Goal: Task Accomplishment & Management: Use online tool/utility

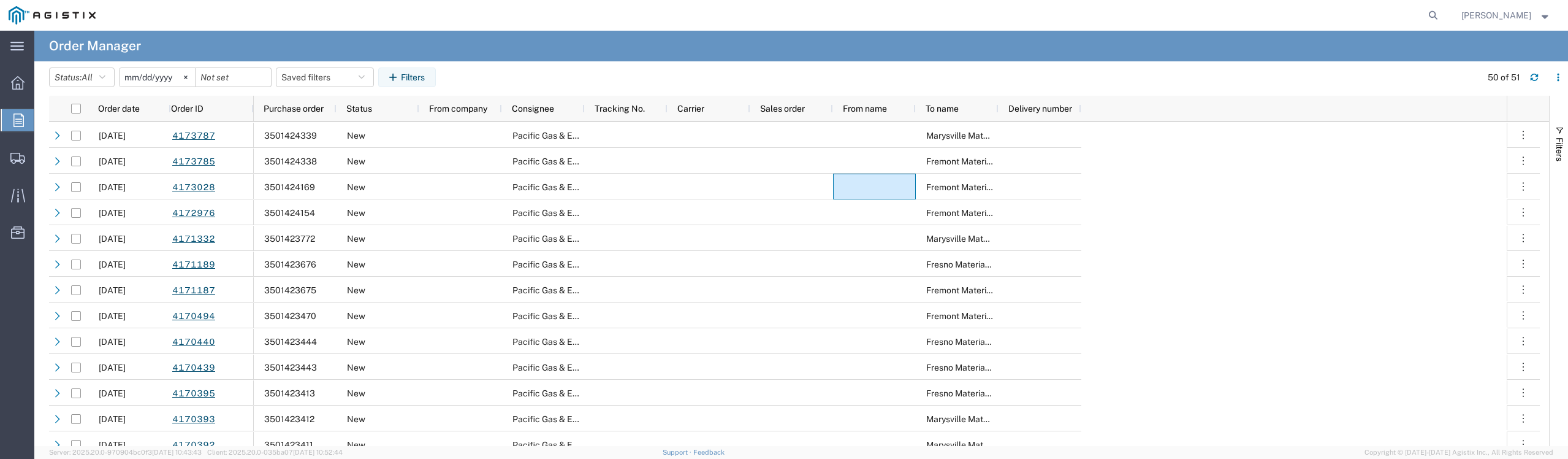
click at [17, 120] on icon at bounding box center [18, 120] width 10 height 13
click at [187, 77] on icon at bounding box center [185, 76] width 3 height 3
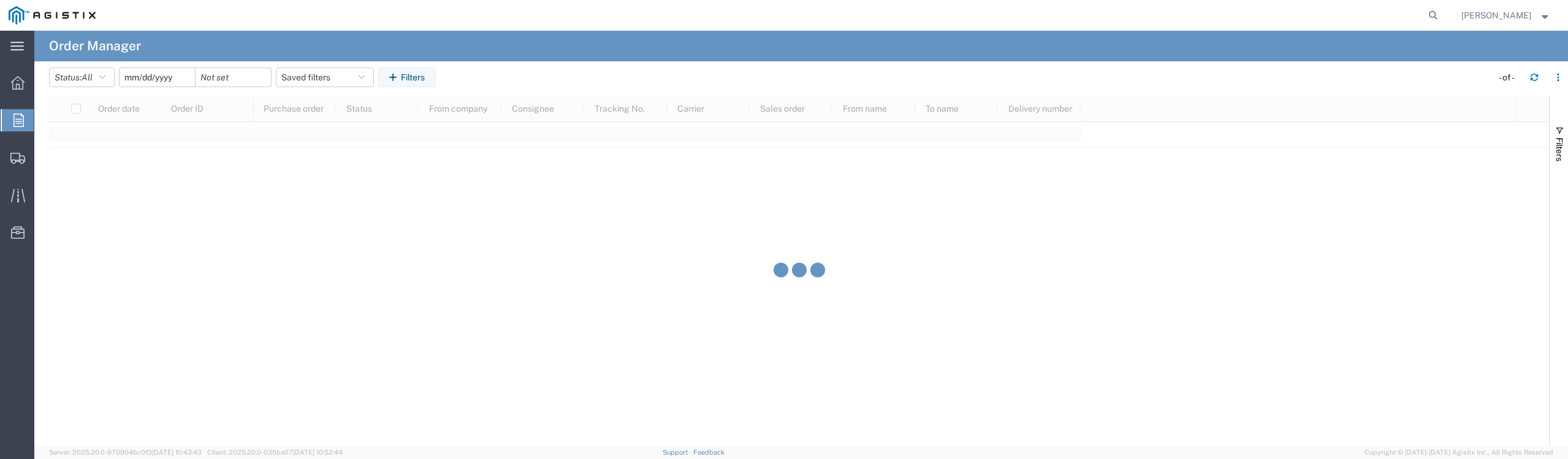
click at [159, 78] on input "date" at bounding box center [157, 78] width 75 height 19
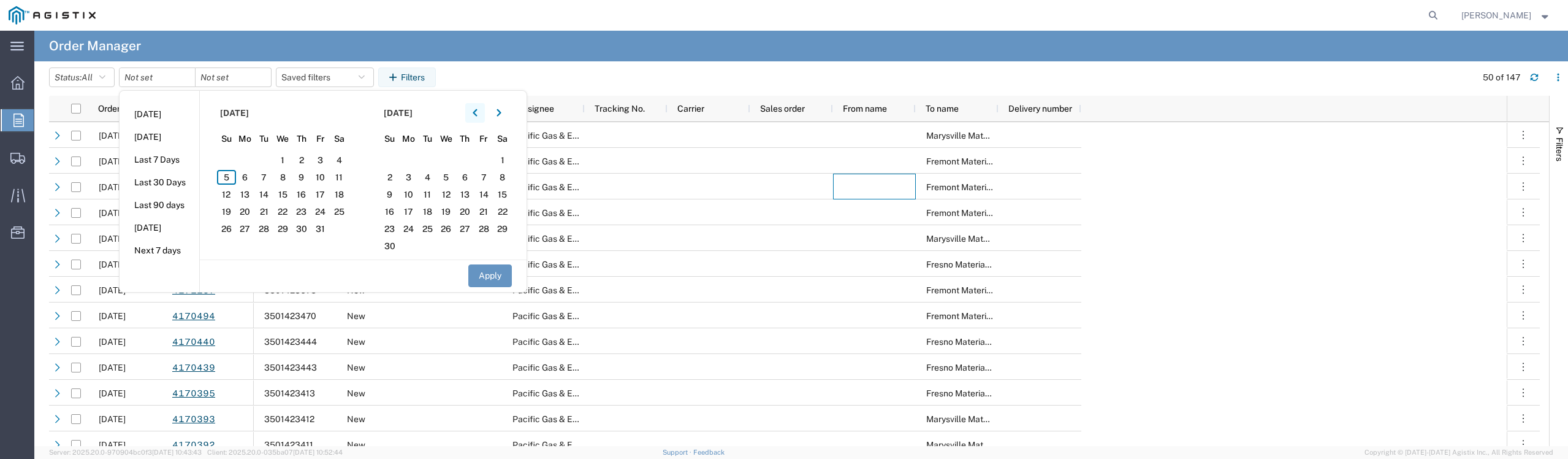
click at [478, 109] on icon "button" at bounding box center [475, 112] width 5 height 8
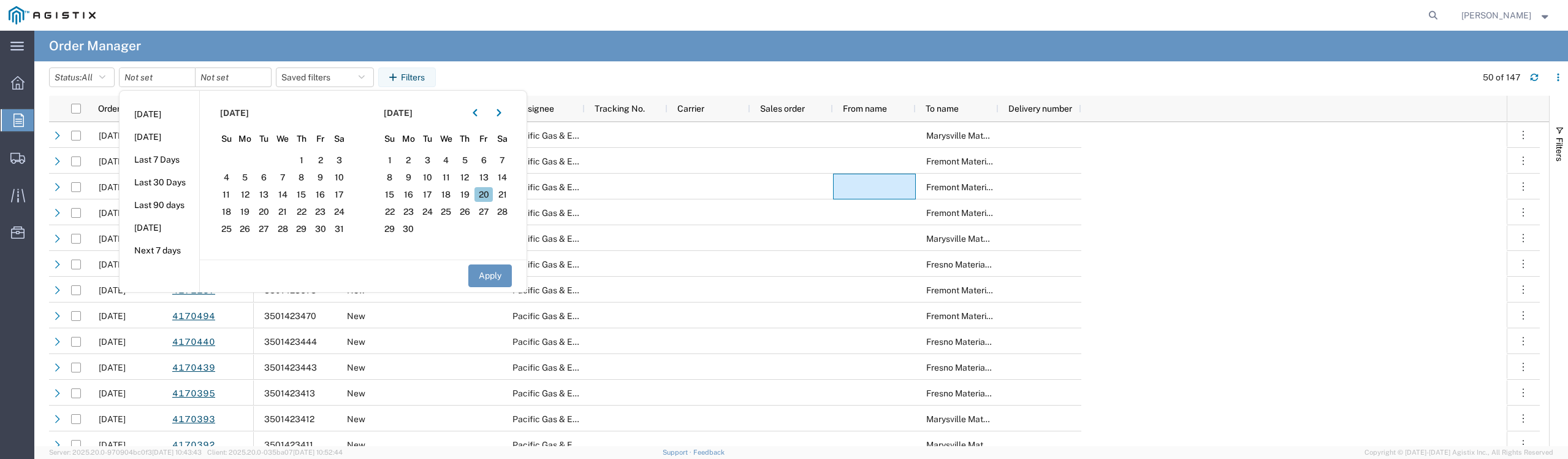
click at [488, 199] on span "20" at bounding box center [484, 195] width 19 height 15
click at [494, 276] on button "Apply" at bounding box center [490, 275] width 43 height 22
type input "[DATE]"
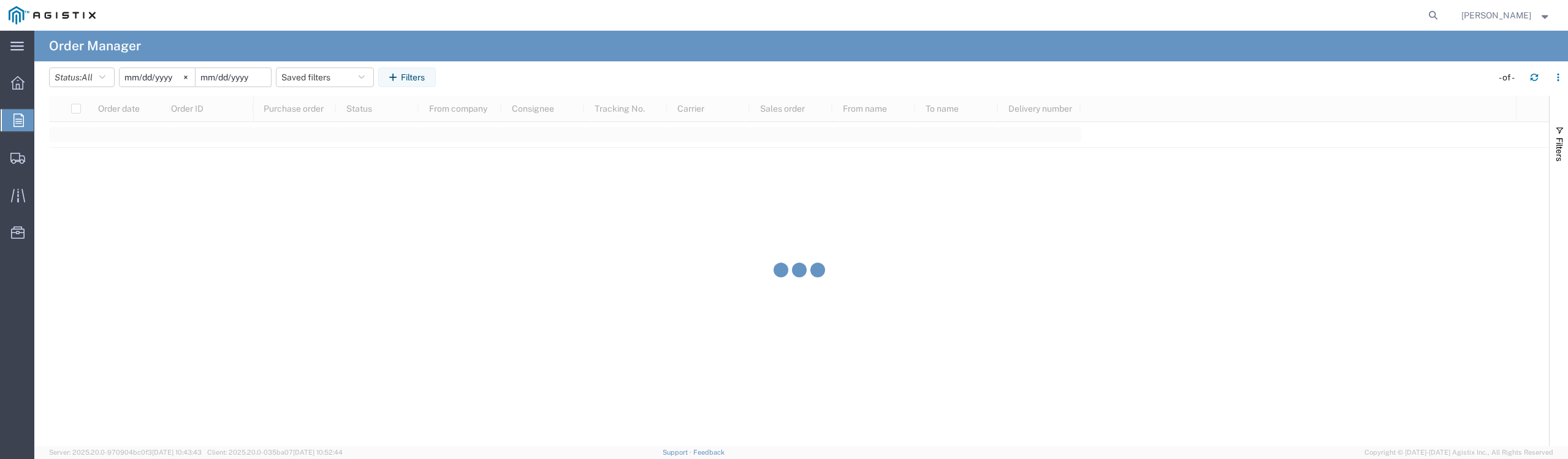
click at [245, 79] on input "date" at bounding box center [233, 78] width 75 height 19
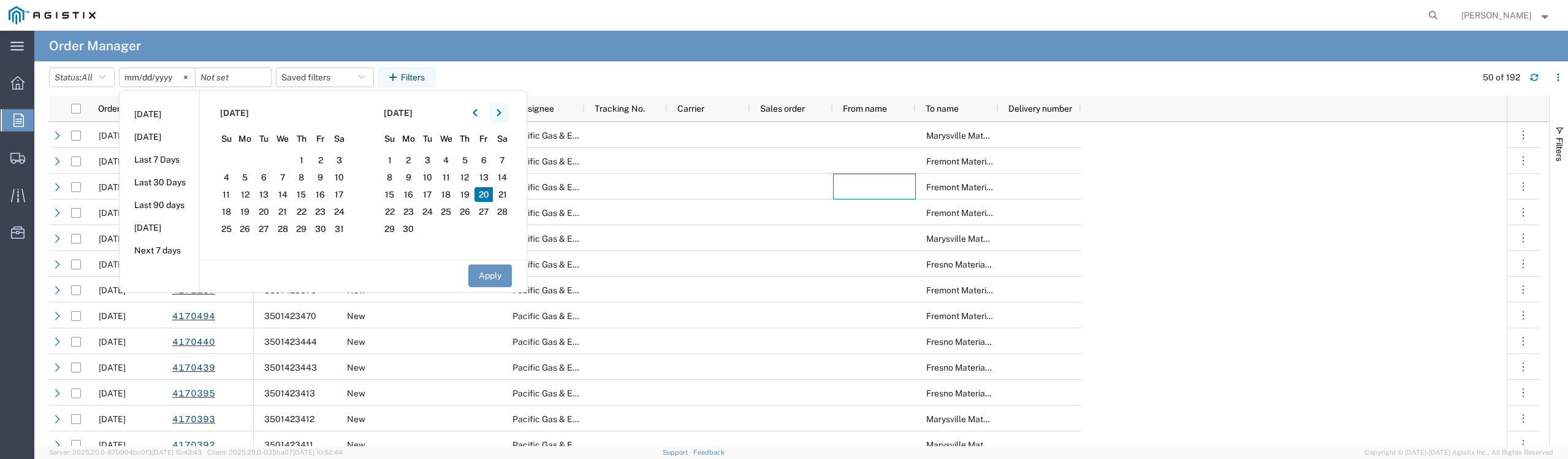
click at [501, 112] on icon "button" at bounding box center [498, 112] width 5 height 7
click at [289, 161] on span "2" at bounding box center [283, 160] width 19 height 15
click at [483, 279] on button "Apply" at bounding box center [490, 275] width 43 height 22
type input "[DATE]"
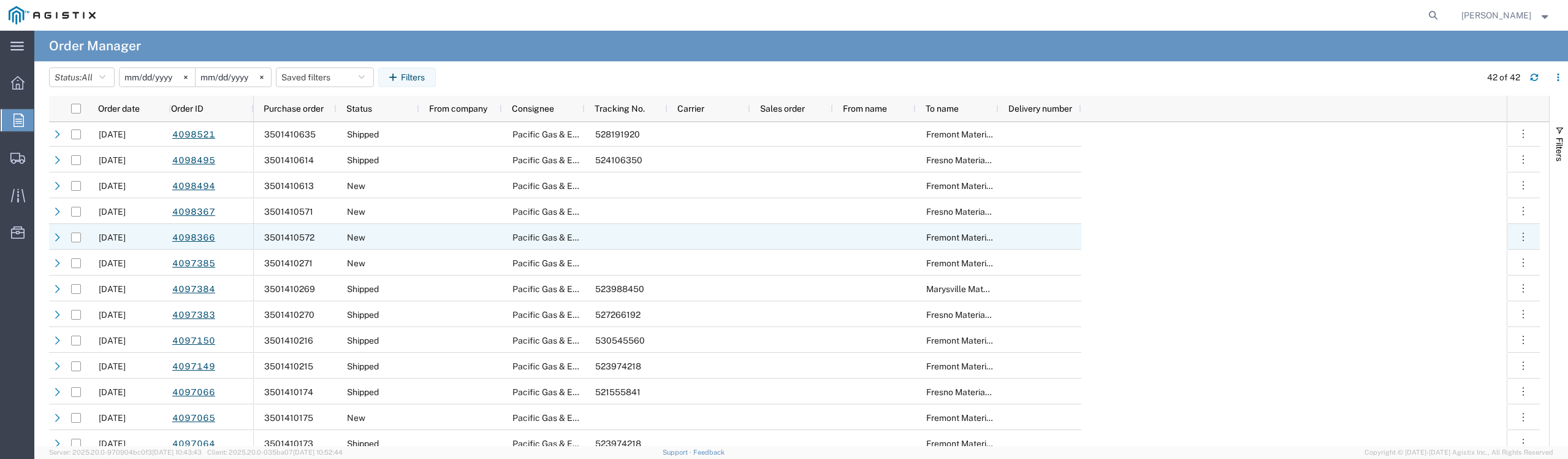
scroll to position [758, 0]
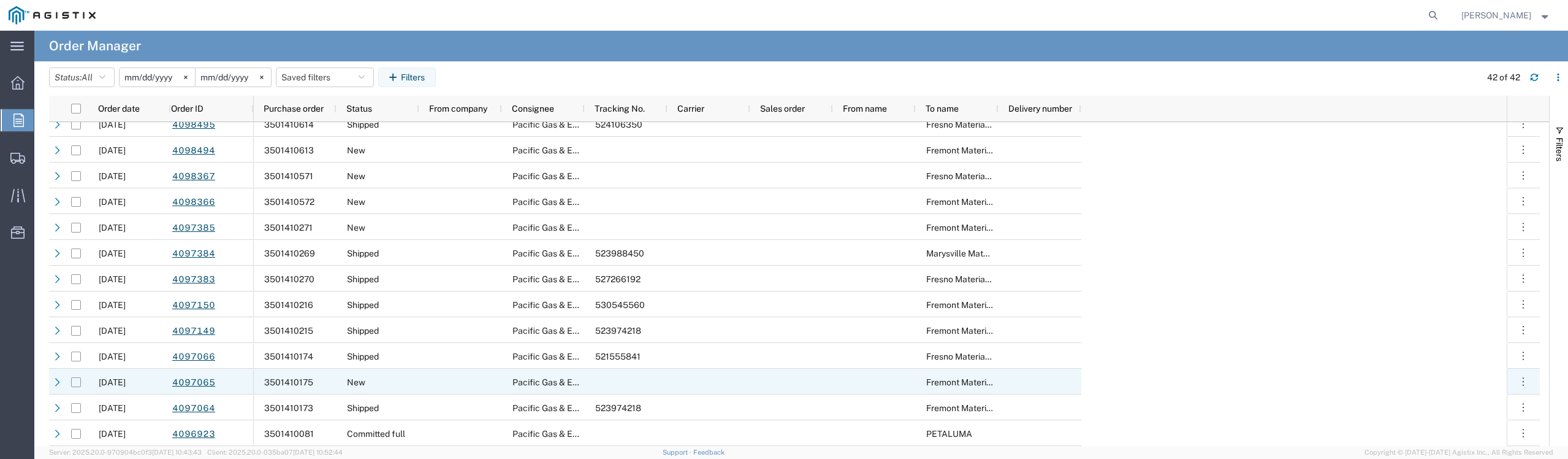
click at [74, 382] on input "Press Space to toggle row selection (unchecked)" at bounding box center [76, 381] width 9 height 9
checkbox input "true"
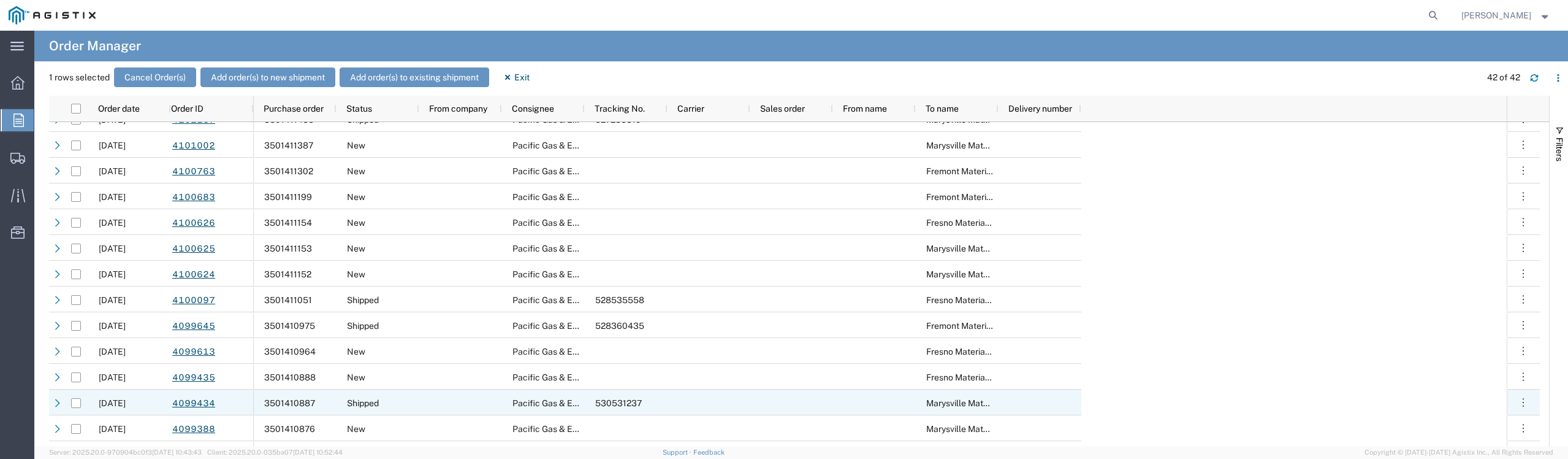
scroll to position [144, 0]
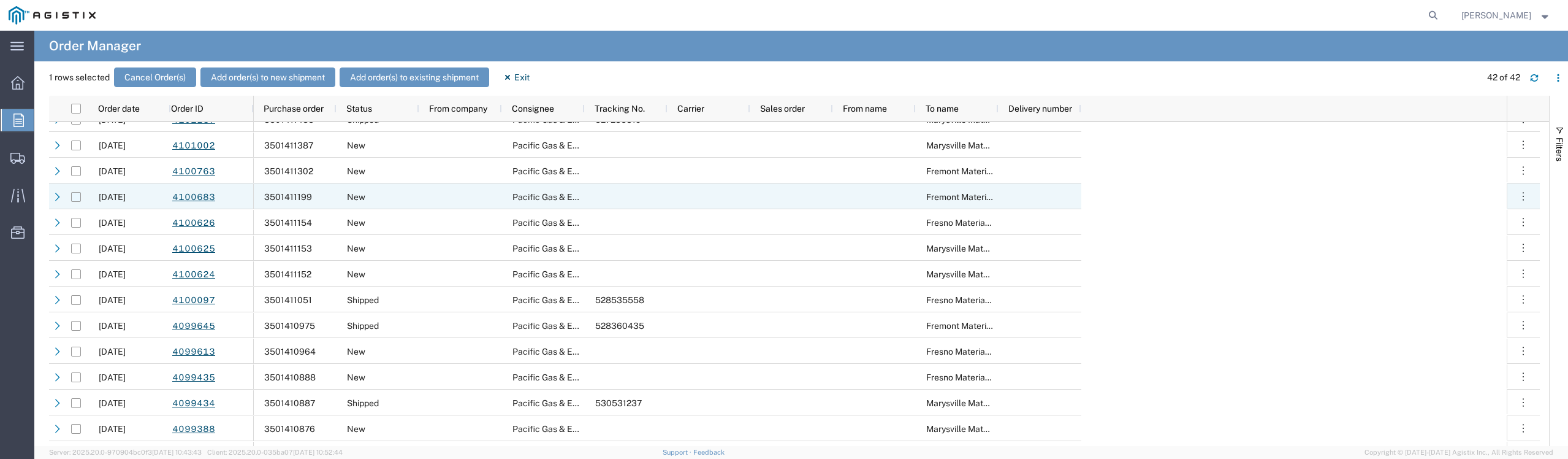
click at [77, 198] on input "Press Space to toggle row selection (unchecked)" at bounding box center [76, 197] width 9 height 9
checkbox input "true"
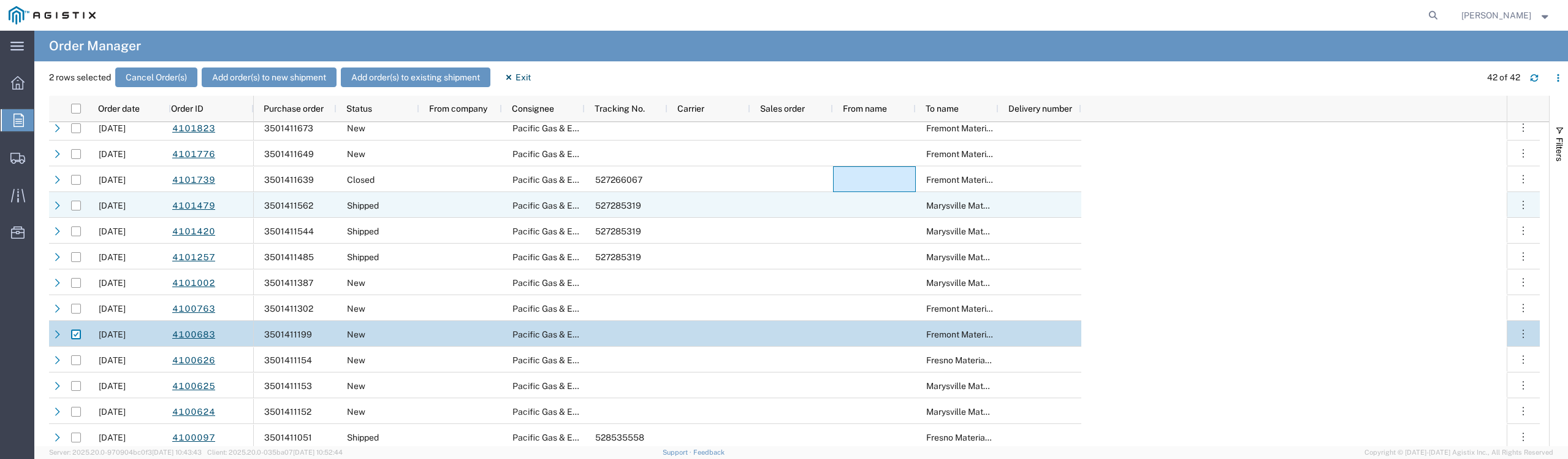
scroll to position [0, 0]
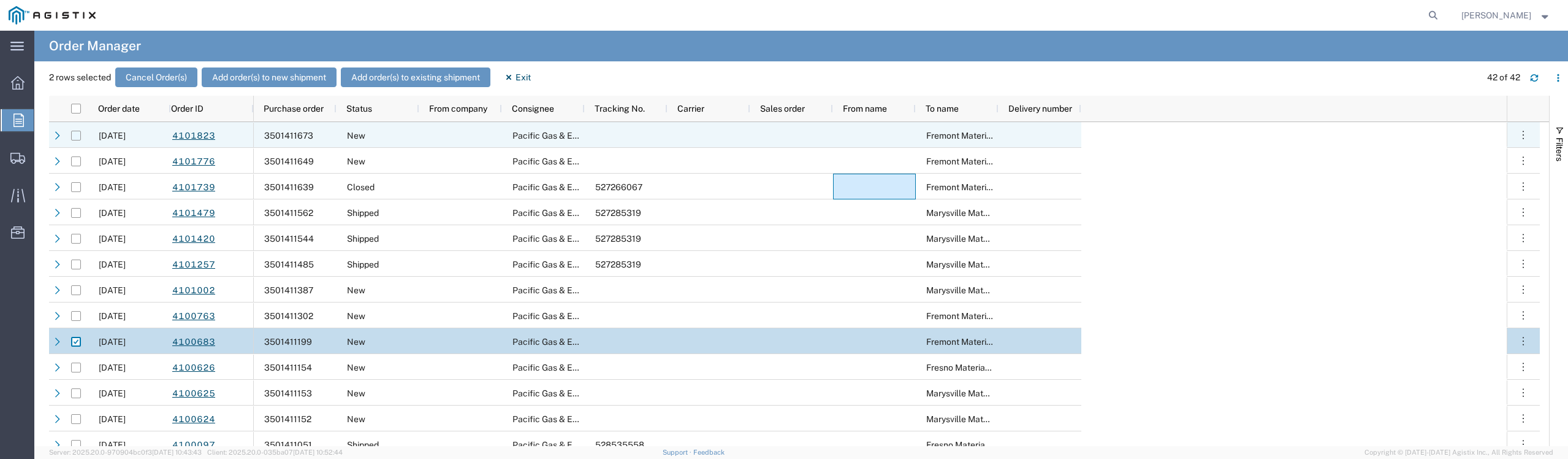
click at [75, 136] on input "Press Space to toggle row selection (unchecked)" at bounding box center [76, 135] width 9 height 9
checkbox input "true"
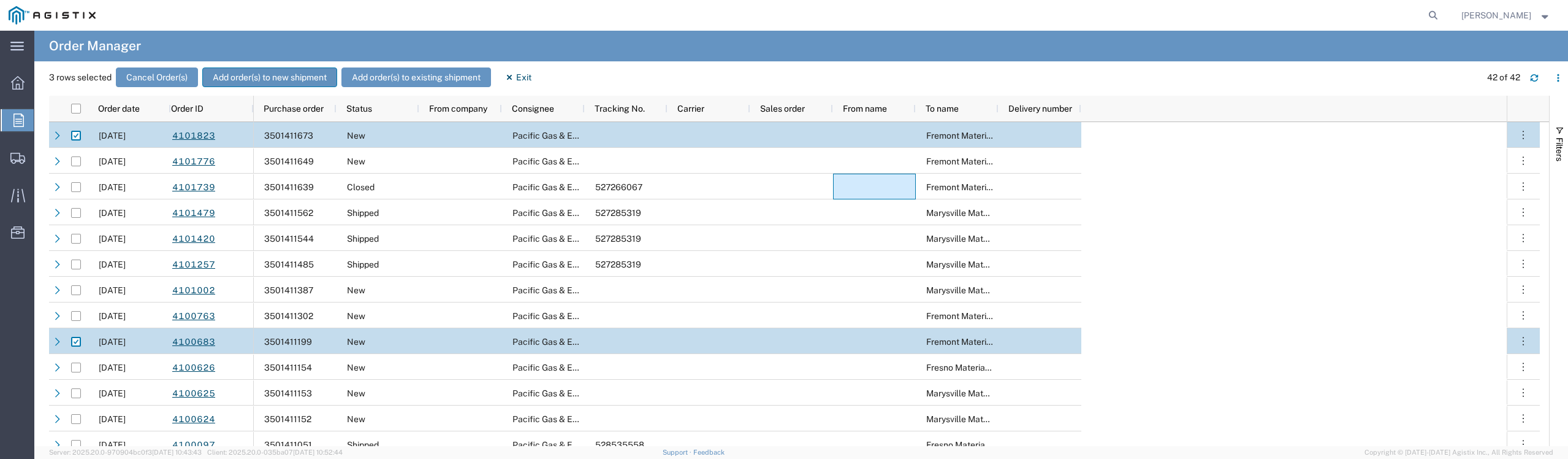
click at [262, 74] on button "Add order(s) to new shipment" at bounding box center [270, 77] width 135 height 20
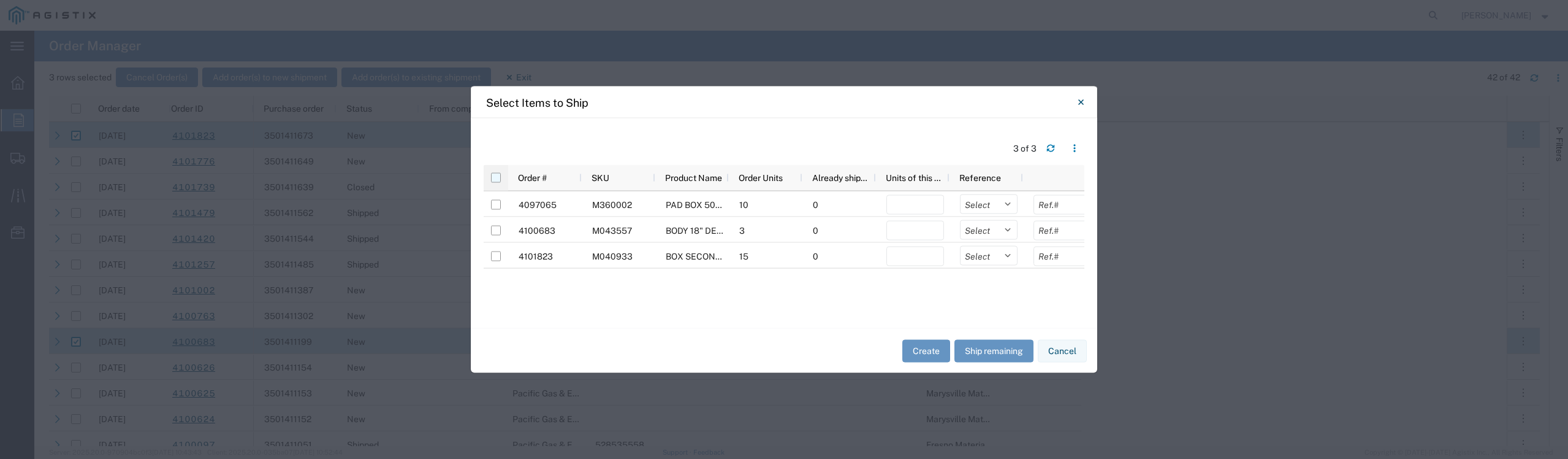
click at [497, 180] on input "checkbox" at bounding box center [496, 178] width 9 height 9
checkbox input "true"
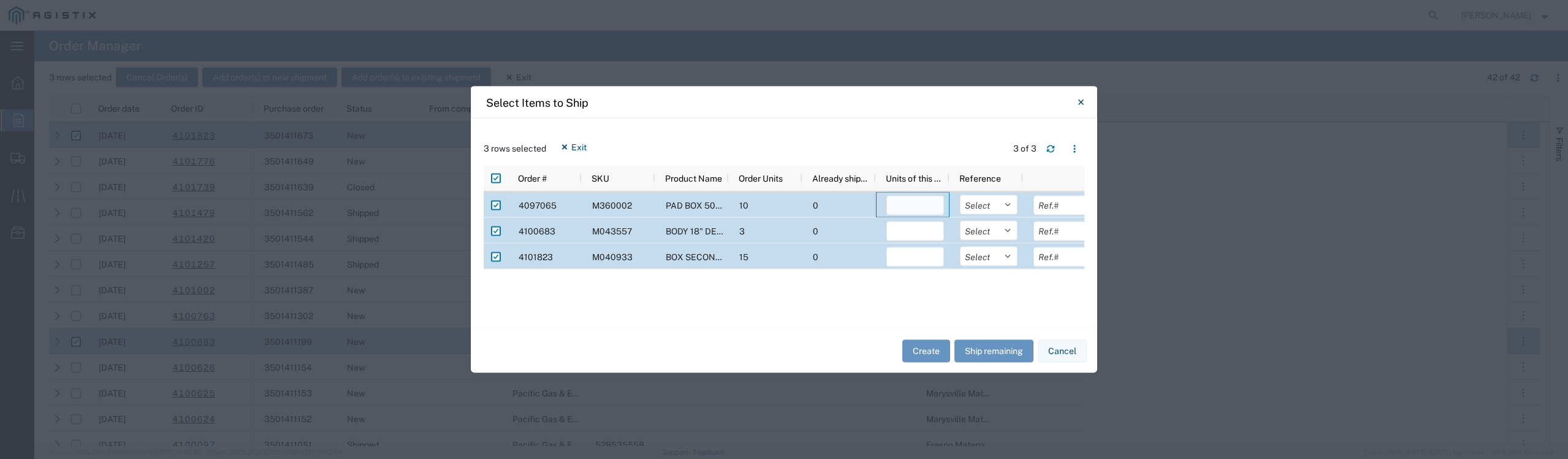
click at [898, 203] on input "number" at bounding box center [915, 205] width 58 height 20
type input "10"
click at [985, 207] on select "Select Purchase Order Delivery Number" at bounding box center [989, 204] width 58 height 20
select select "PURCHORD"
click at [960, 195] on select "Select Purchase Order Delivery Number" at bounding box center [989, 204] width 58 height 20
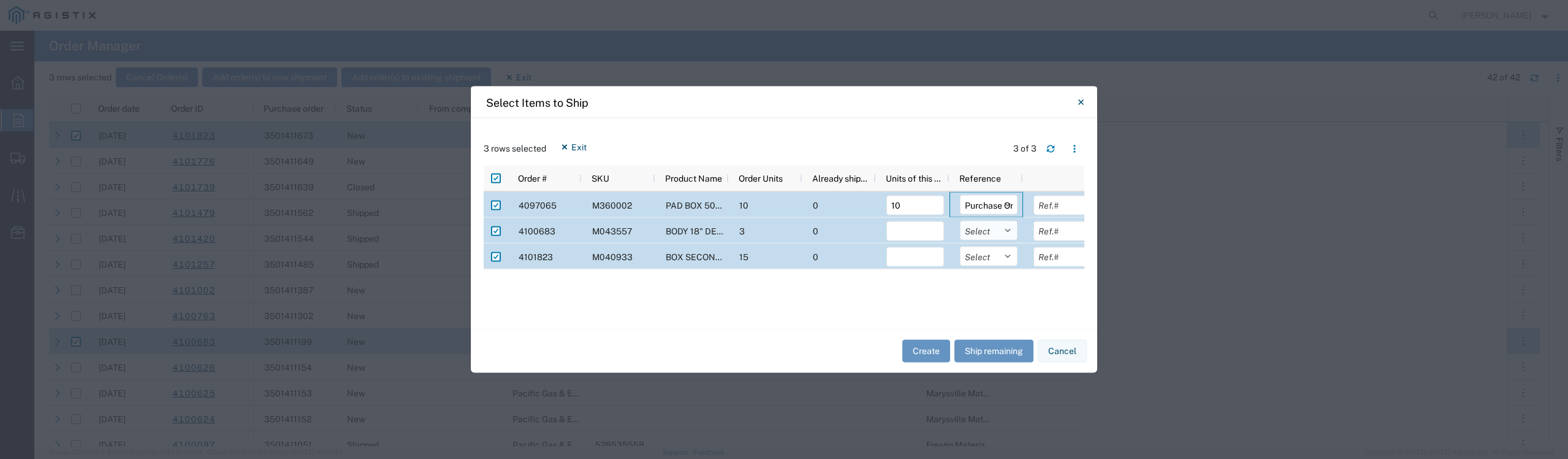
click at [994, 232] on select "Select Purchase Order Delivery Number" at bounding box center [989, 230] width 58 height 20
select select "PURCHORD"
click at [960, 221] on select "Select Purchase Order Delivery Number" at bounding box center [989, 230] width 58 height 20
click at [991, 255] on select "Select Purchase Order Delivery Number" at bounding box center [989, 256] width 58 height 20
select select "PURCHORD"
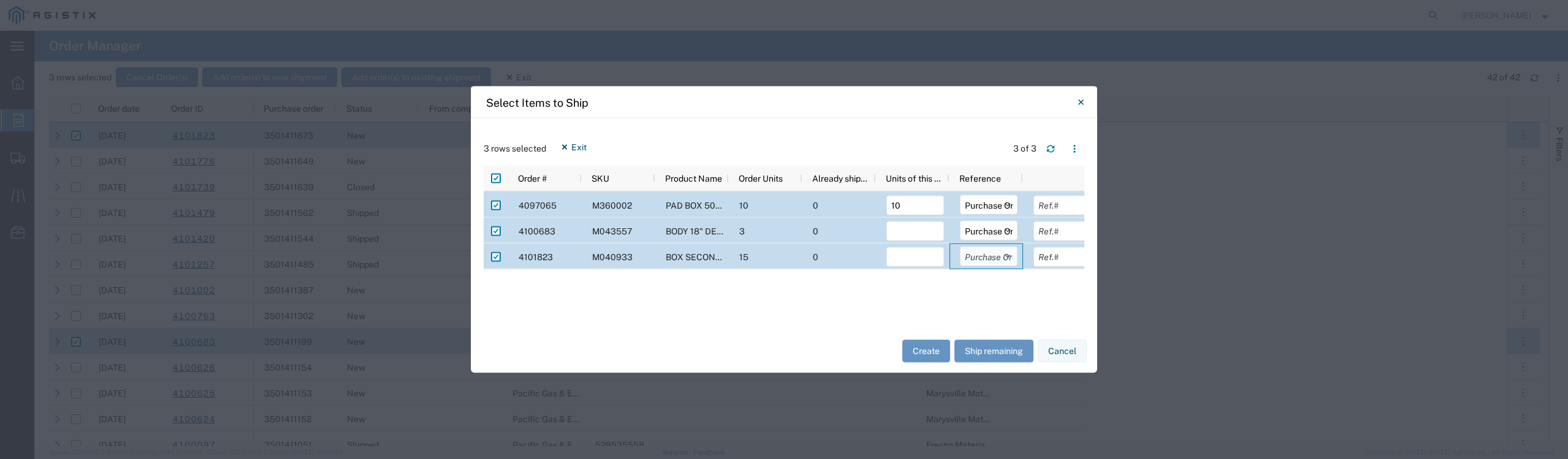
click at [960, 246] on select "Select Purchase Order Delivery Number" at bounding box center [989, 256] width 58 height 20
click at [1053, 204] on input "text" at bounding box center [1062, 205] width 58 height 20
type input "7340.00"
click at [896, 230] on input "number" at bounding box center [915, 230] width 58 height 20
type input "3"
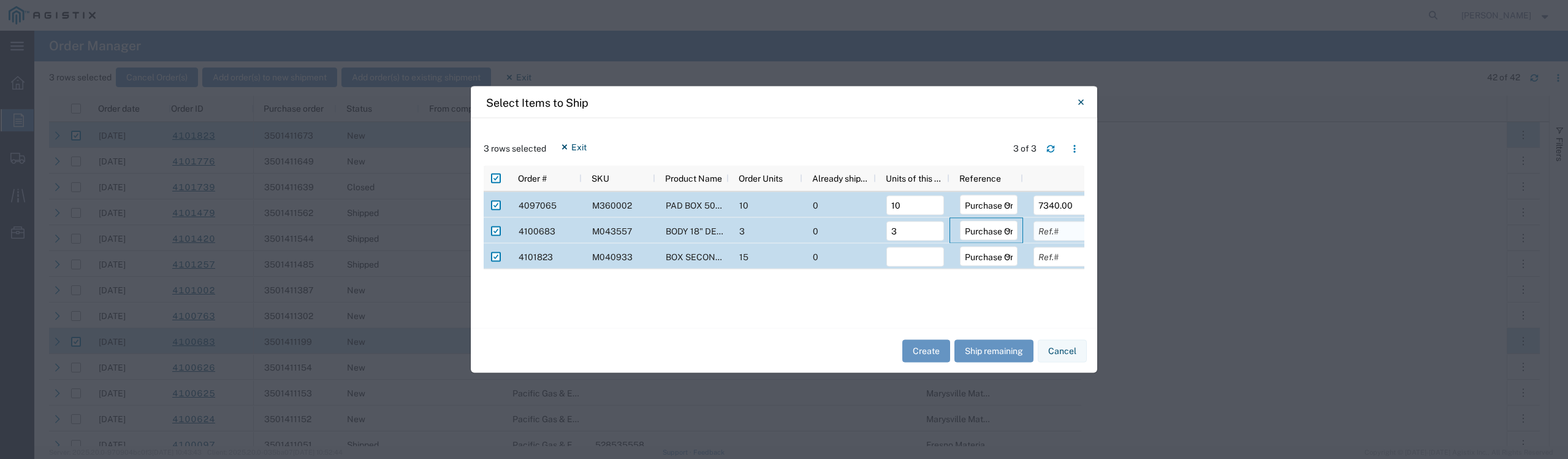
click at [1055, 233] on input "text" at bounding box center [1062, 230] width 58 height 20
type input "1847.19"
click at [898, 257] on input "number" at bounding box center [915, 257] width 58 height 20
type input "15"
click at [1049, 259] on input "text" at bounding box center [1062, 257] width 58 height 20
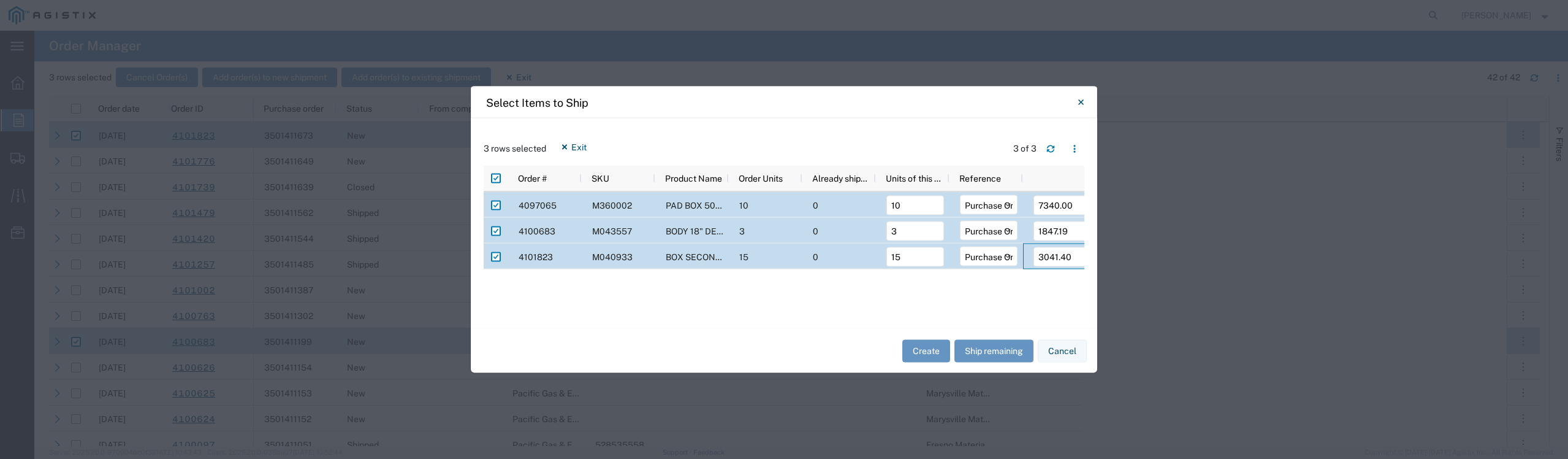
type input "3041.40"
click at [821, 351] on div "Create Ship remaining Cancel" at bounding box center [784, 350] width 627 height 45
click at [925, 354] on button "Create" at bounding box center [925, 350] width 48 height 22
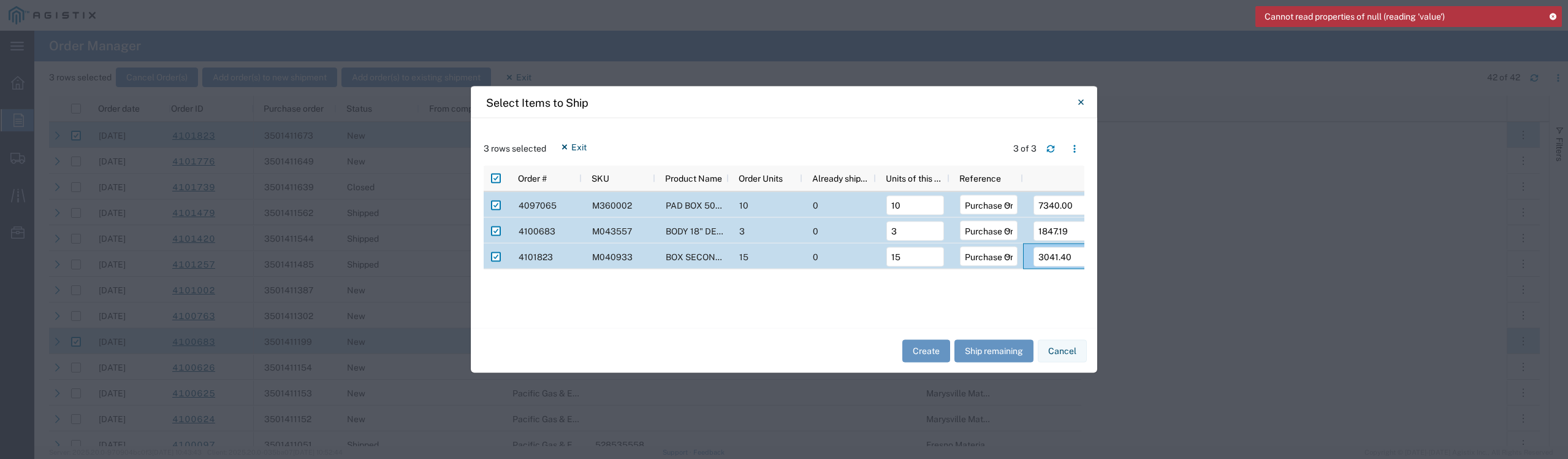
click at [1553, 17] on icon at bounding box center [1552, 16] width 8 height 7
click at [932, 352] on button "Create" at bounding box center [925, 350] width 48 height 22
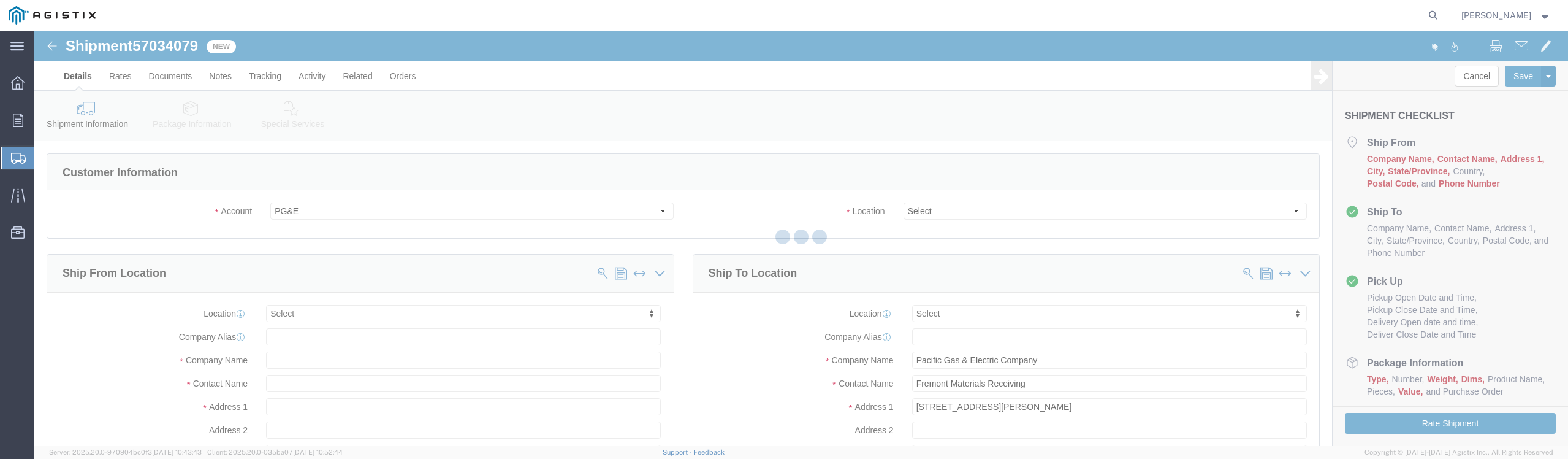
select select
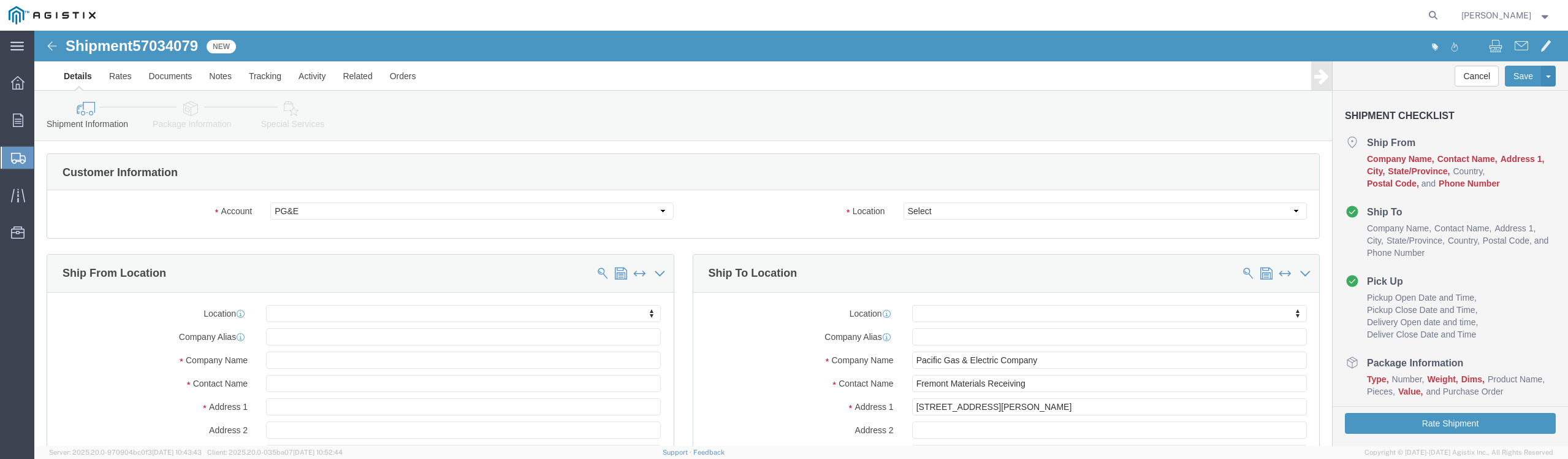
click label "Account"
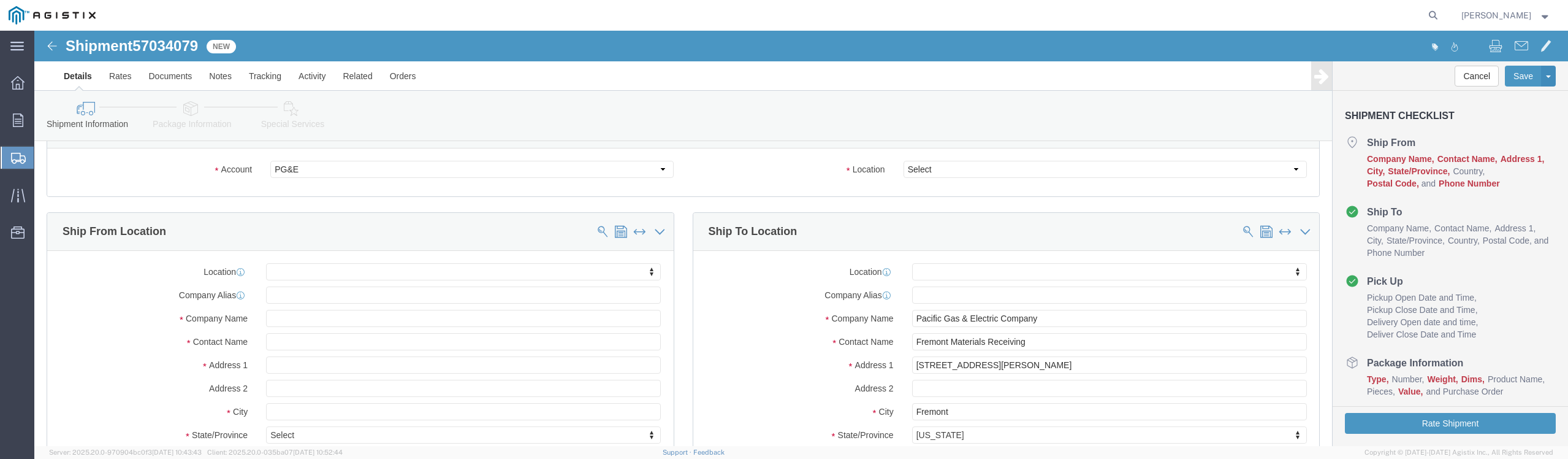
scroll to position [61, 0]
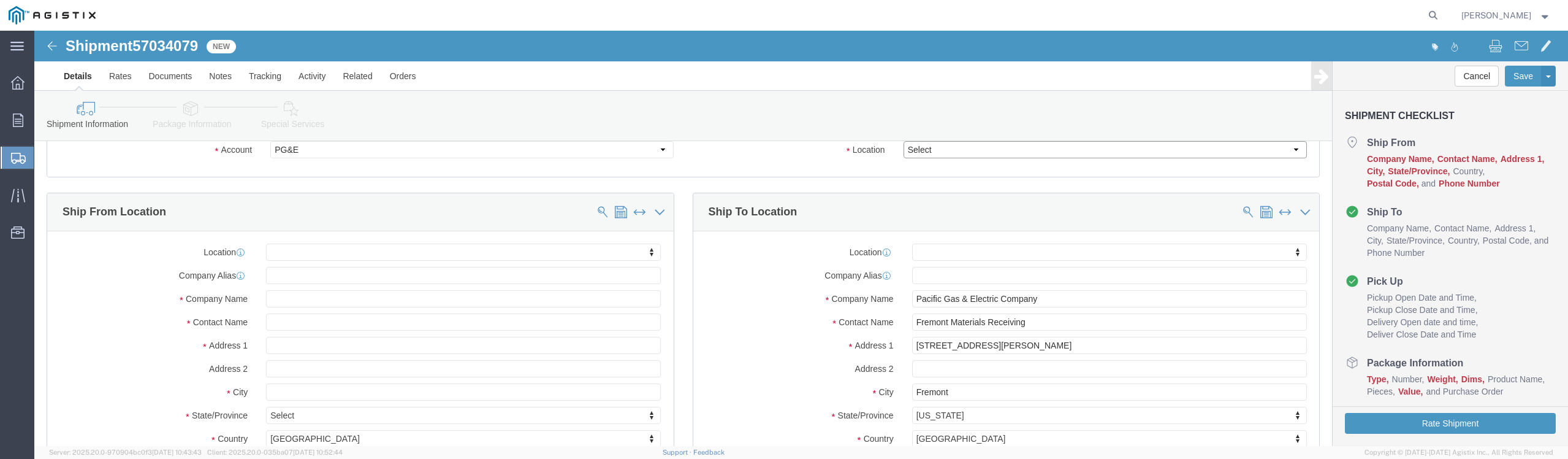
click select "Select All Others [GEOGRAPHIC_DATA] [GEOGRAPHIC_DATA] [GEOGRAPHIC_DATA] [GEOGRA…"
select select "19740"
click select "Select All Others [GEOGRAPHIC_DATA] [GEOGRAPHIC_DATA] [GEOGRAPHIC_DATA] [GEOGRA…"
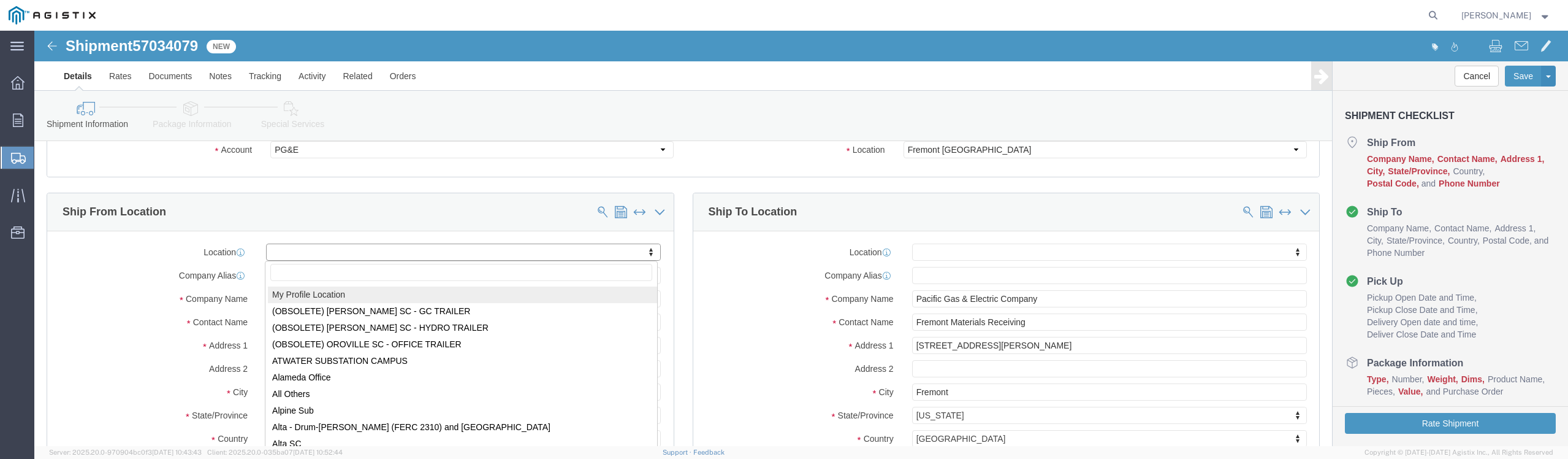
select select "MYPROFILE"
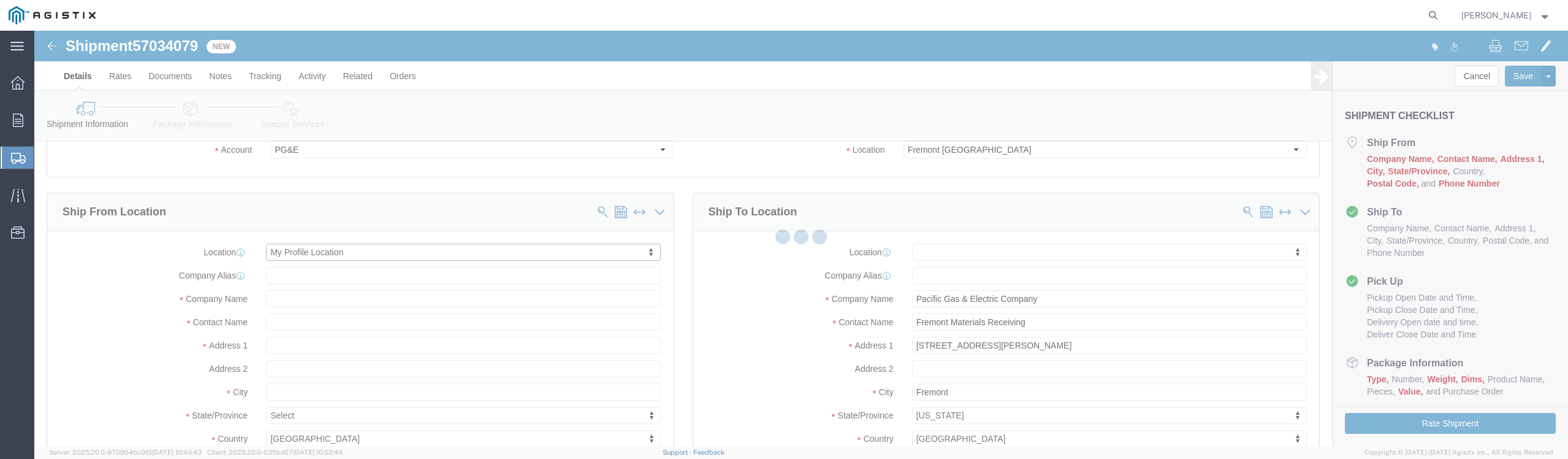
select select "CA"
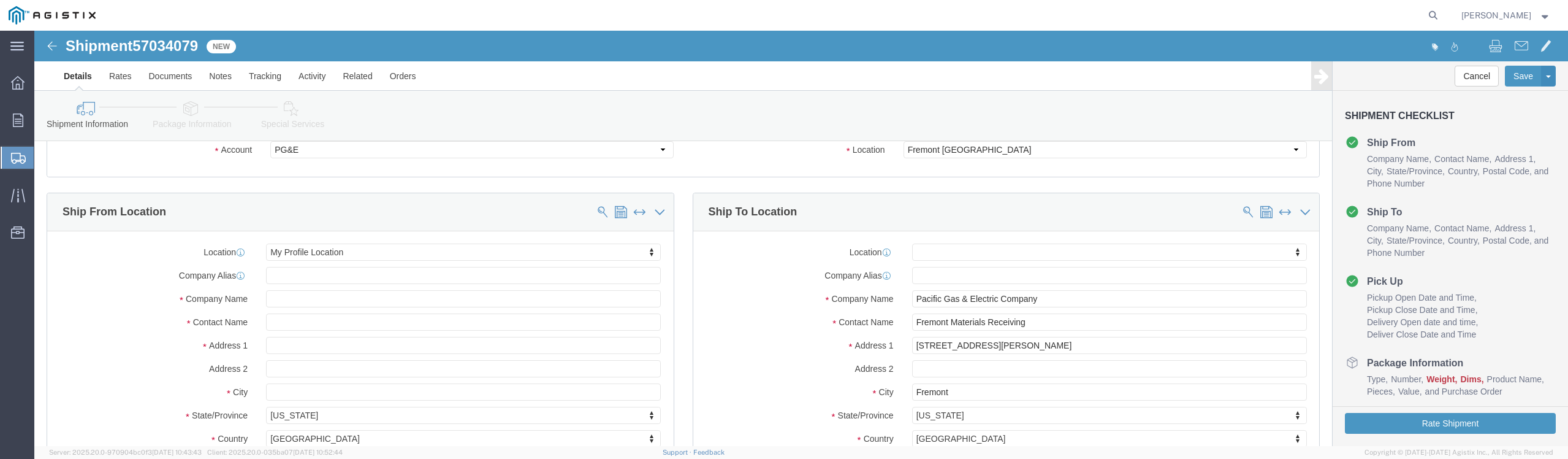
click div "Ship From Location Location My Profile Location My Profile Location (OBSOLETE) …"
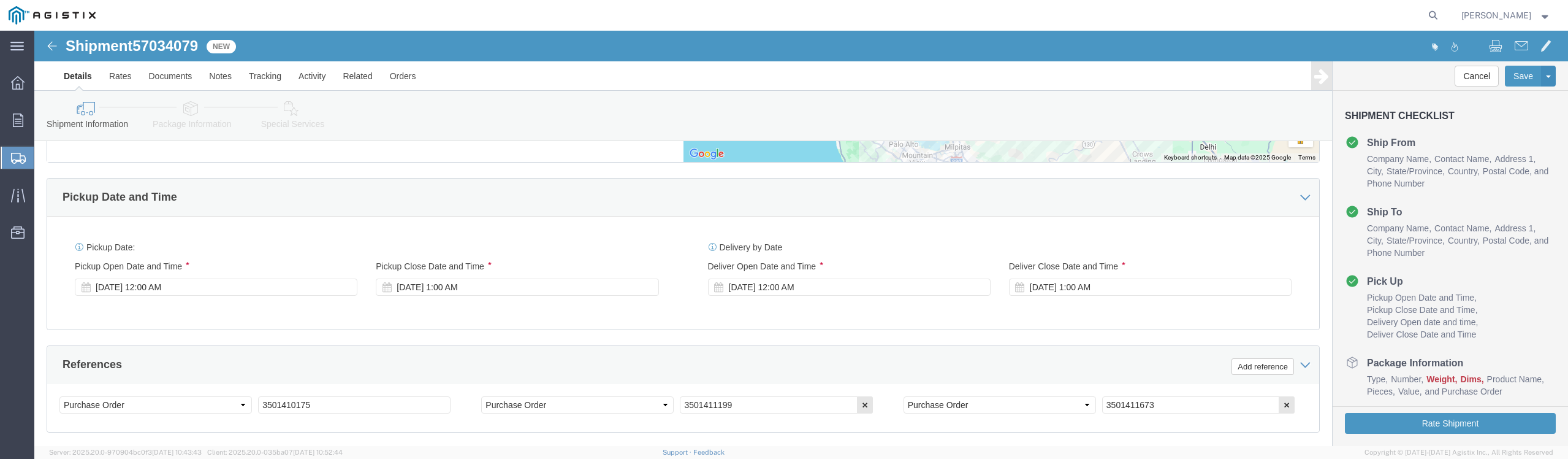
scroll to position [735, 0]
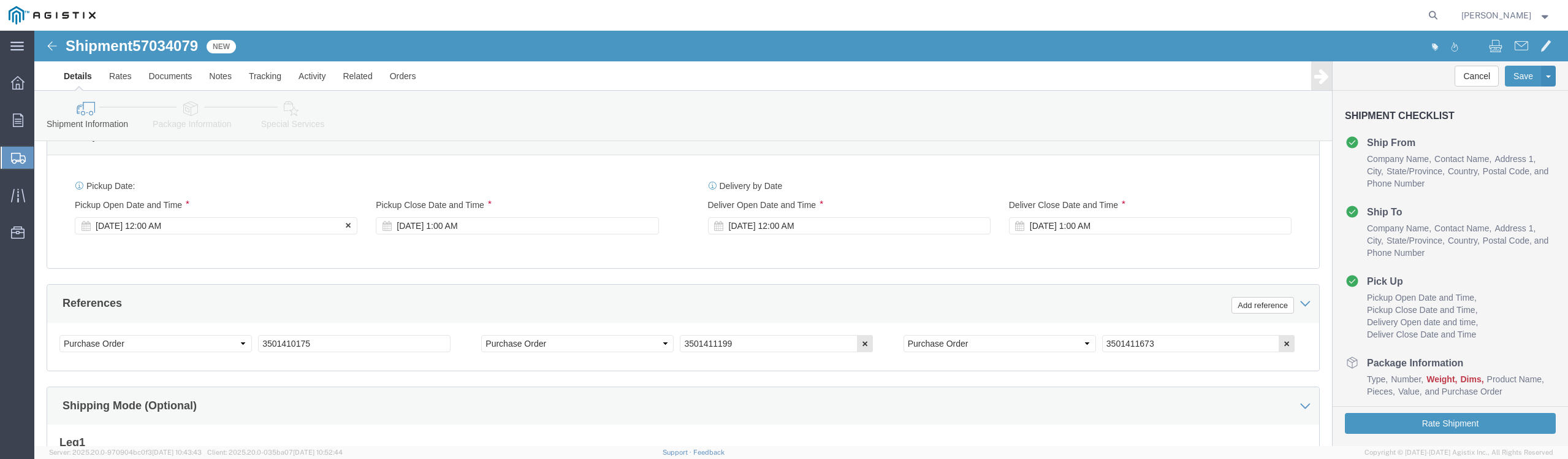
click div "[DATE] 12:00 AM"
click input "12:00 AM"
type input "8:00 AM"
click button "Apply"
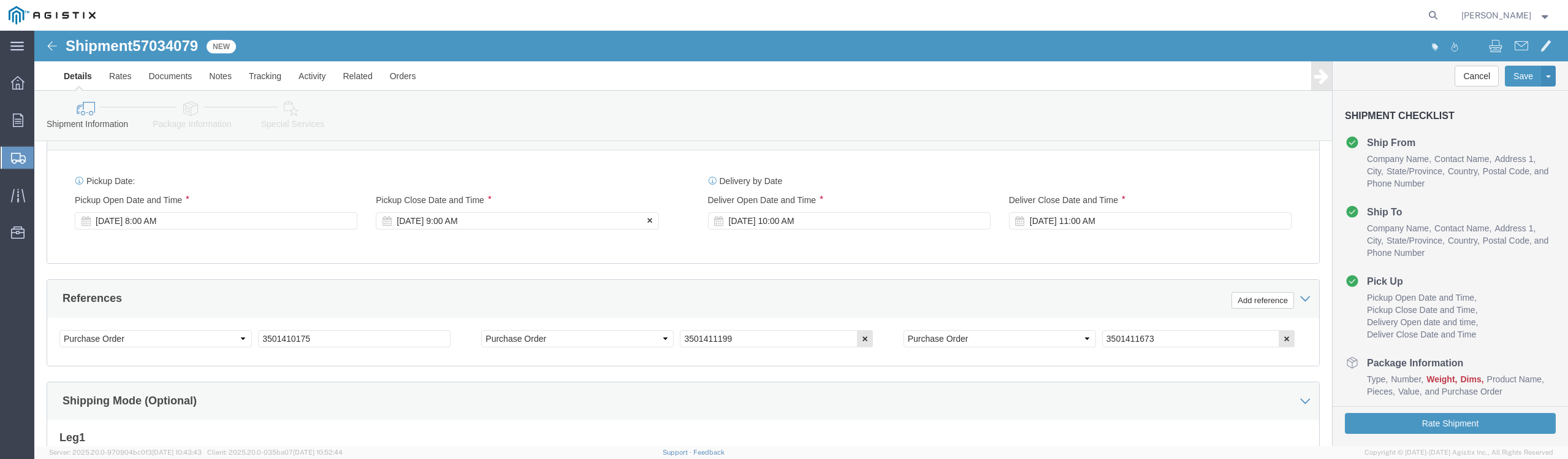
click div "[DATE] 9:00 AM"
type input "10:00 AM"
click button "Apply"
click div "Customer Information Account Select [PERSON_NAME] Iron Works Inc PG&E Location …"
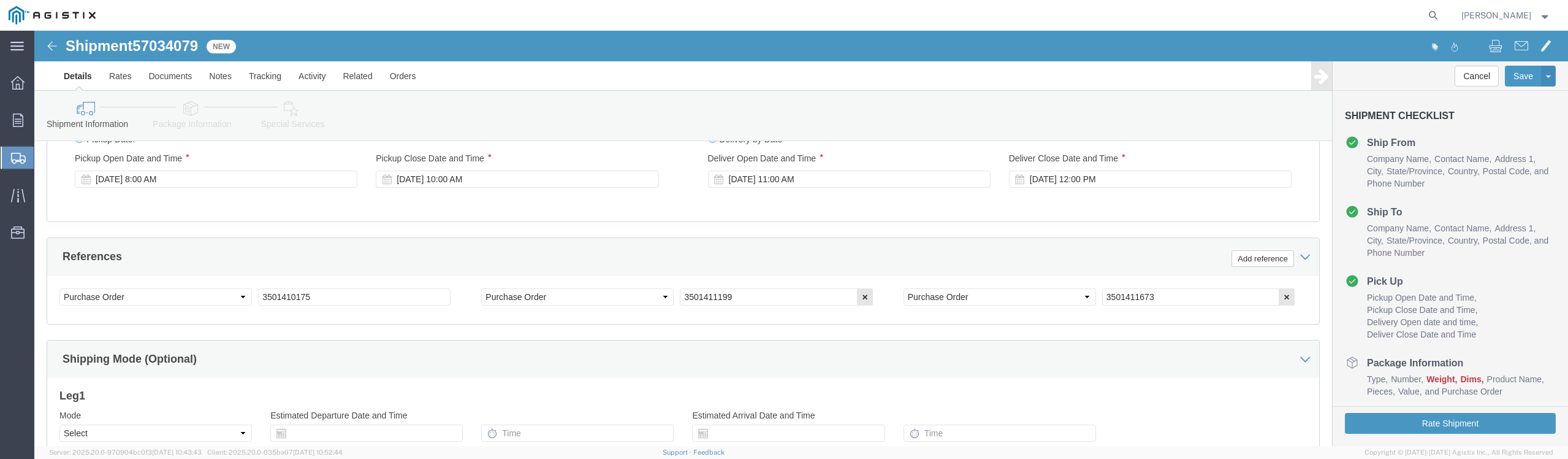
scroll to position [802, 0]
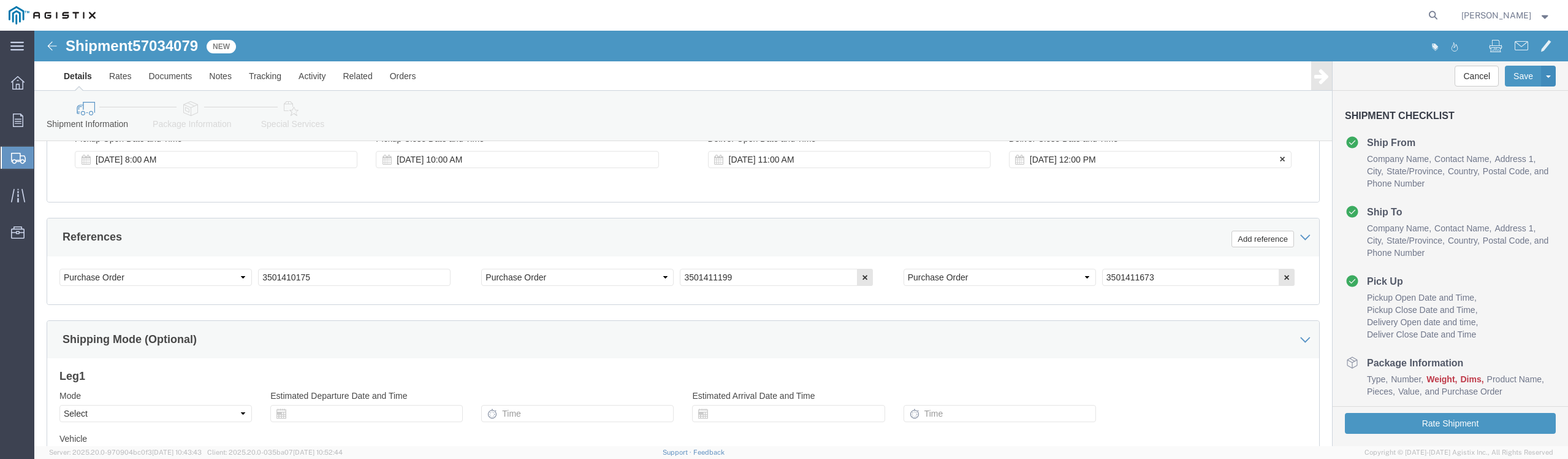
click div "[DATE] 12:00 PM"
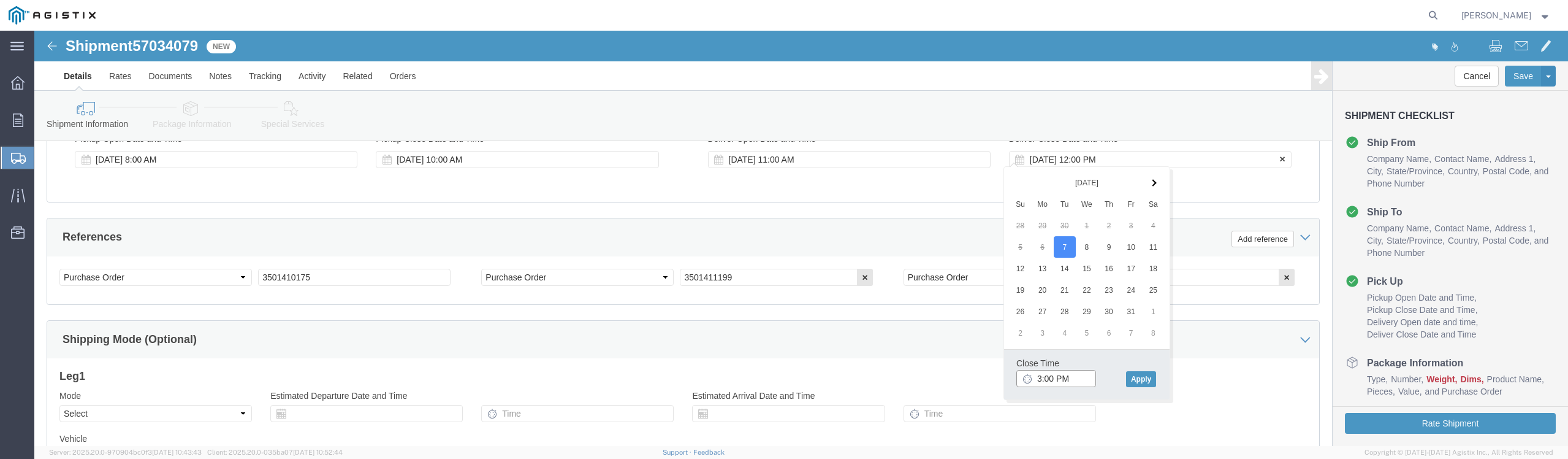
type input "3:00 PM"
click button "Apply"
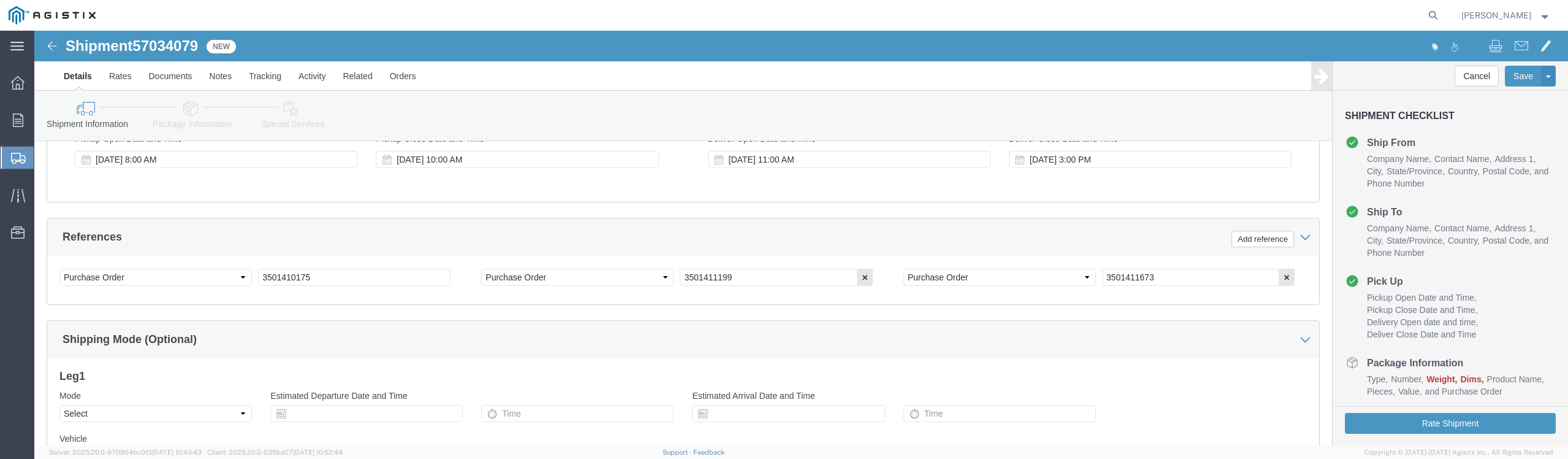
click div "Customer Information Account Select [PERSON_NAME] Iron Works Inc PG&E Location …"
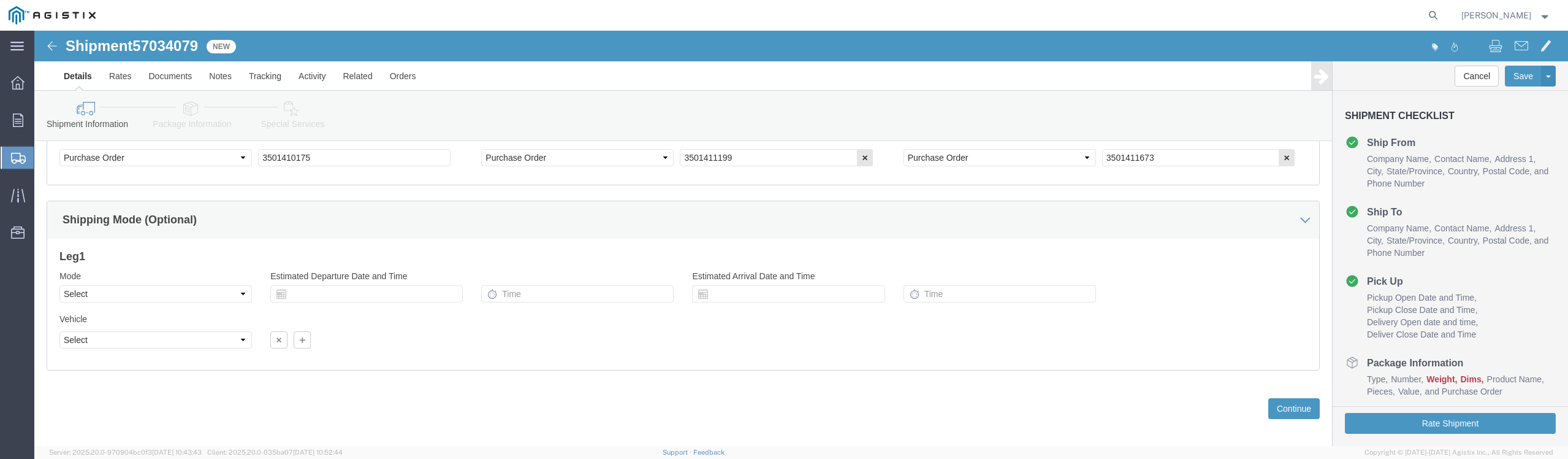
scroll to position [925, 0]
click select "Select Air Less than Truckload Multi-Leg Ocean Freight Rail Small Parcel Truckl…"
select select "TL"
click select "Select Air Less than Truckload Multi-Leg Ocean Freight Rail Small Parcel Truckl…"
click select "Select 1-Ton (PSS) 10 Wheel 10 Yard Dump Truck 20 Yard Dump Truck Bobtail Botto…"
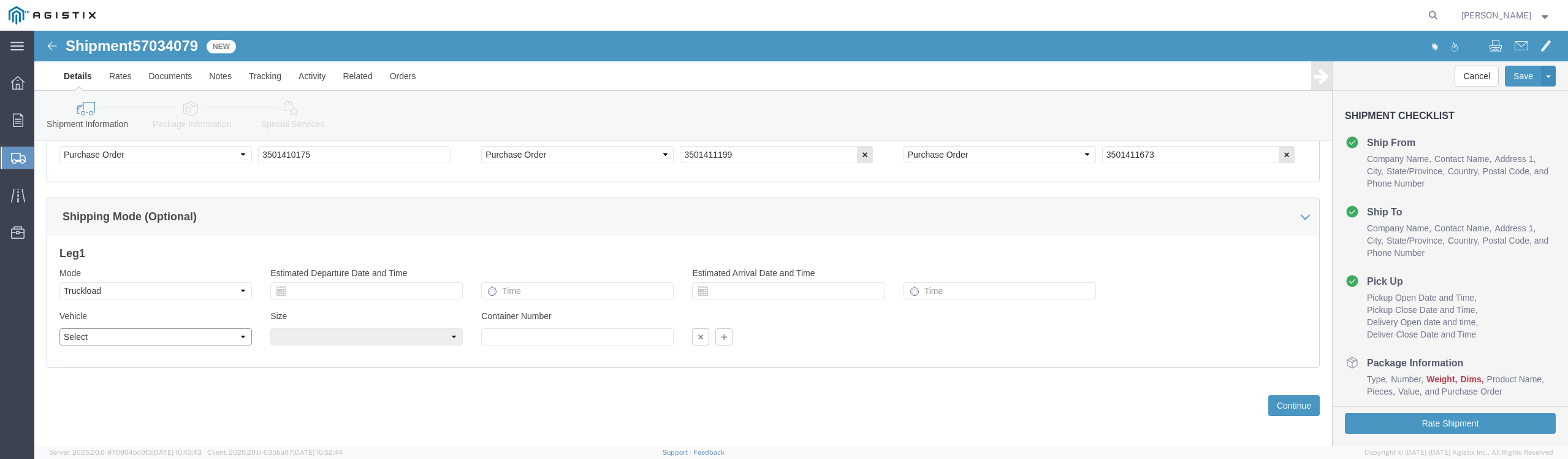
select select "FLBD"
click select "Select 1-Ton (PSS) 10 Wheel 10 Yard Dump Truck 20 Yard Dump Truck Bobtail Botto…"
click select "Select 35 Feet 20 Feet 28 Feet 53 Feet 40 Feet 48 Feet"
select select "28FT"
click select "Select 35 Feet 20 Feet 28 Feet 53 Feet 40 Feet 48 Feet"
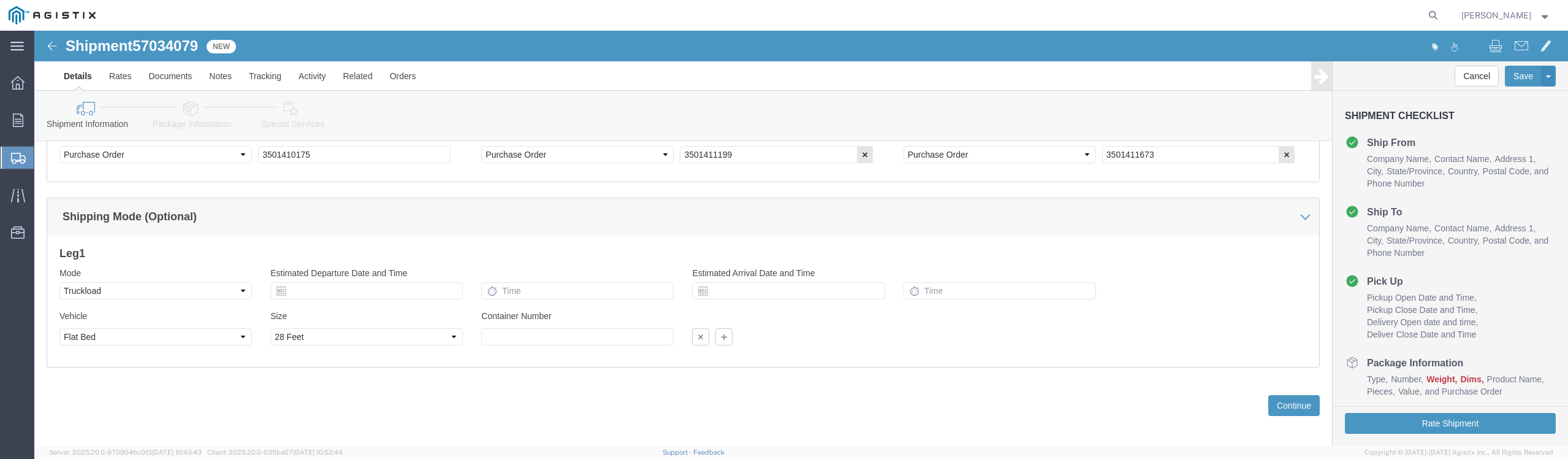
click div "Previous Continue"
click button "Continue"
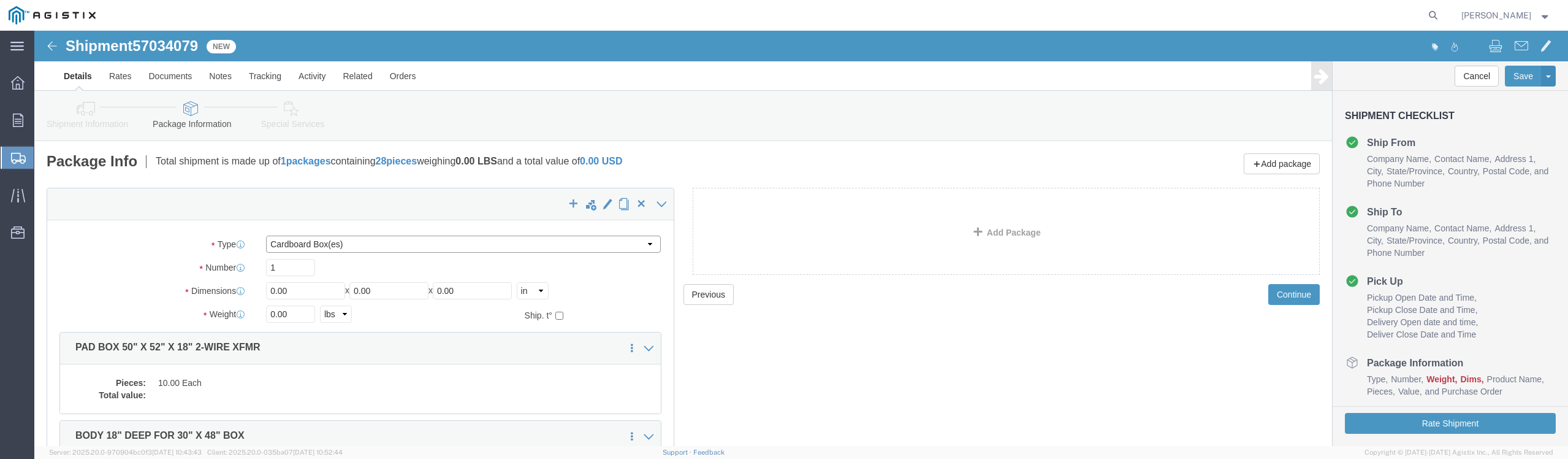
click select "Select Bulk Bundle(s) Cardboard Box(es) Carton(s) Crate(s) Drum(s) (Fiberboard)…"
select select "PONS"
click select "Select Bulk Bundle(s) Cardboard Box(es) Carton(s) Crate(s) Drum(s) (Fiberboard)…"
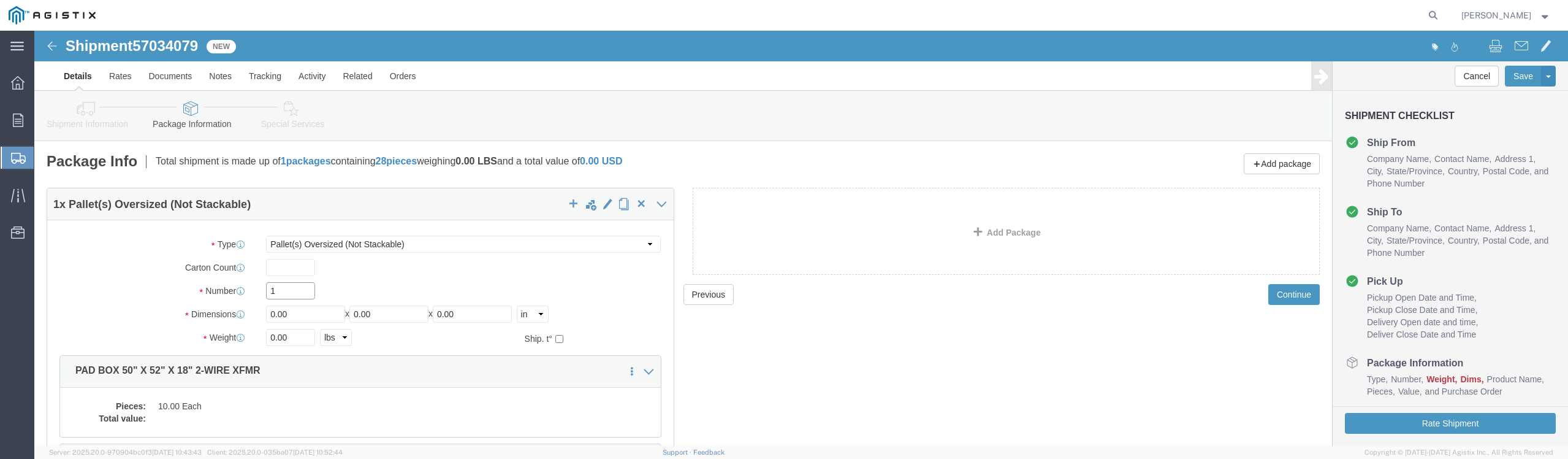
click input "1"
type input "8"
type input "64"
type input "66"
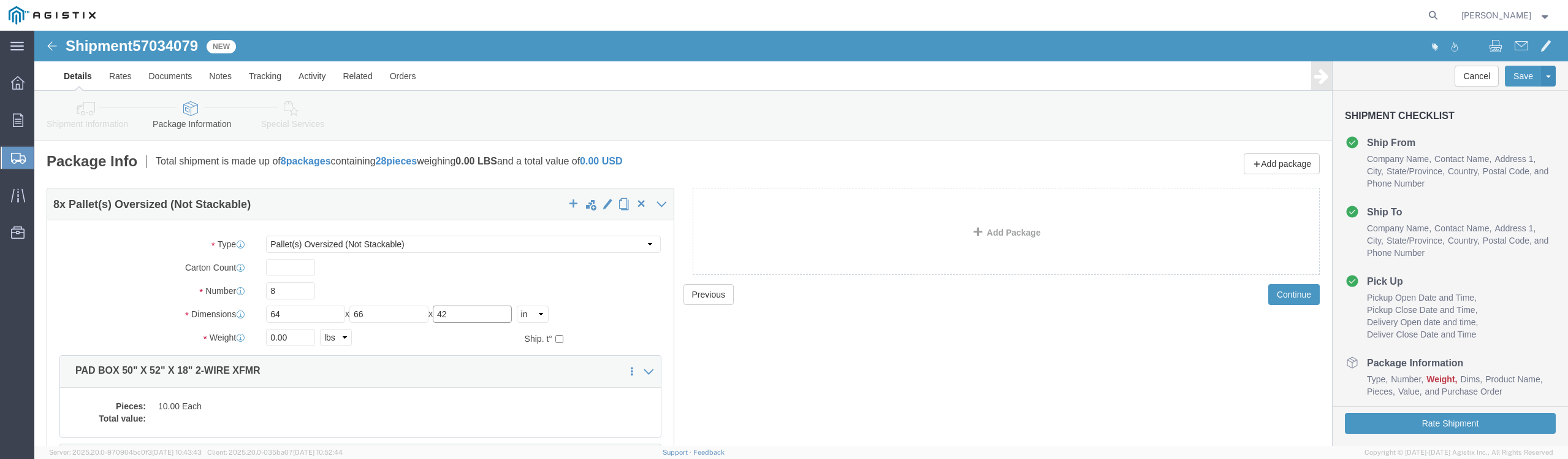
type input "42"
click input "0.00"
type input "7500"
click div "Package Type Select Bulk Bundle(s) Cardboard Box(es) Carton(s) Crate(s) Drum(s)…"
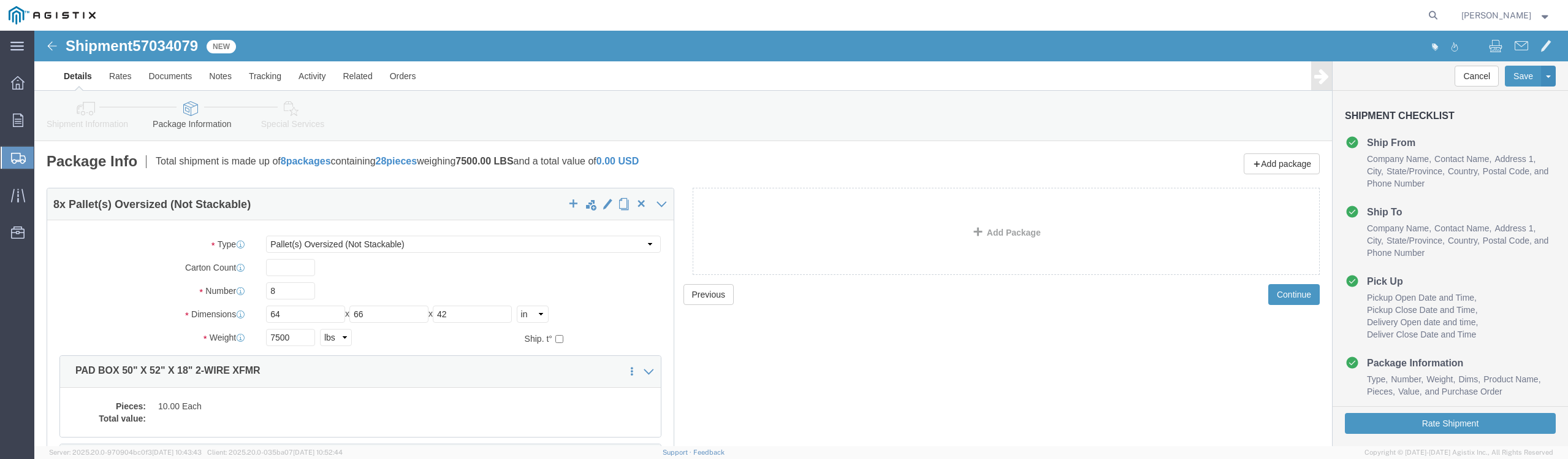
click div "Please fix the following errors Customer Information Account Select [PERSON_NAM…"
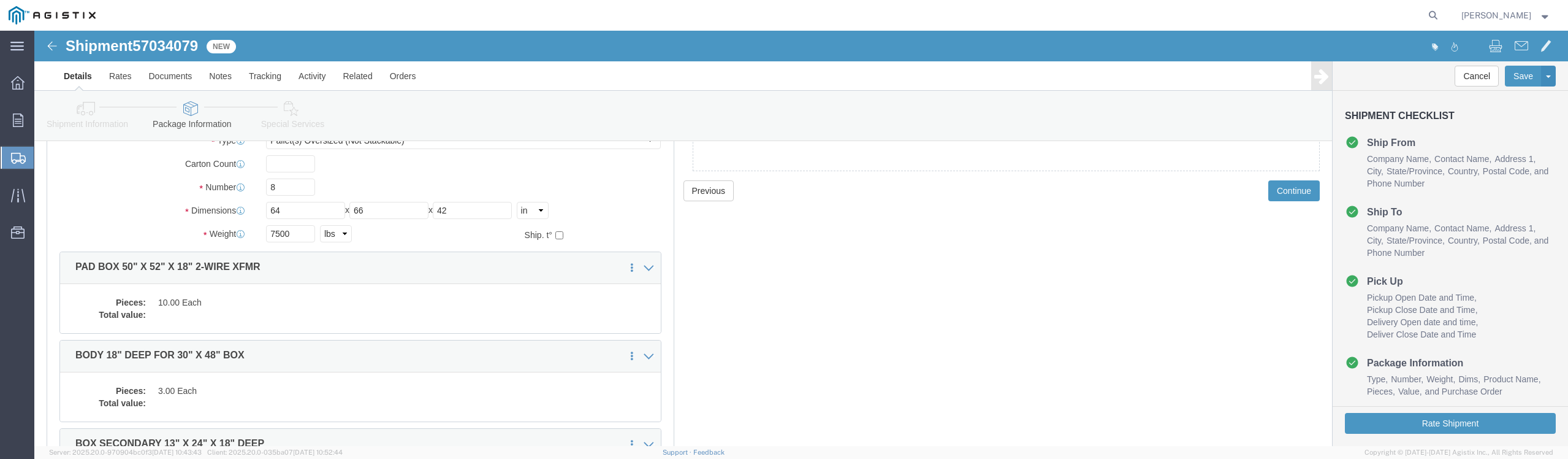
scroll to position [123, 0]
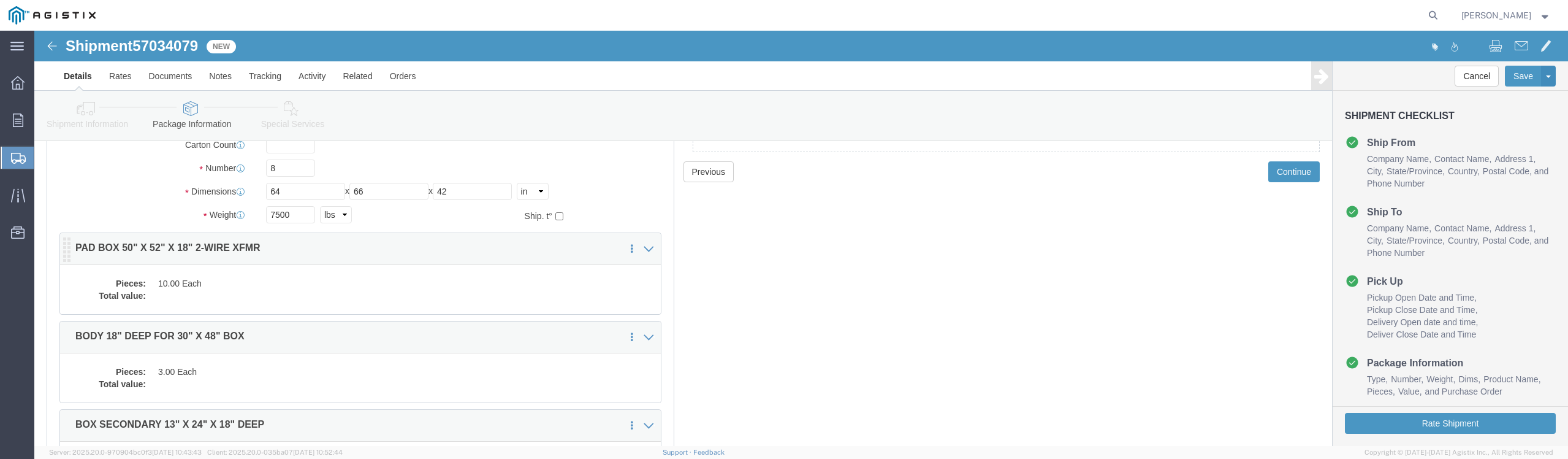
click dd "10.00 Each"
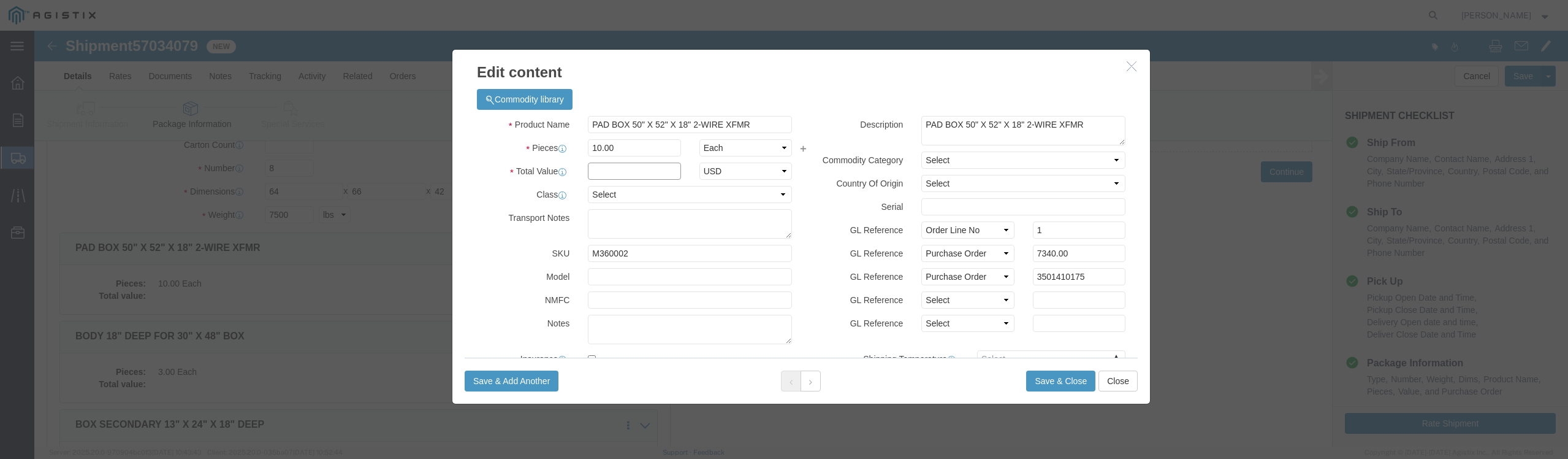
click input "text"
type input "7340.00"
click select "Select 50 55 60 65 70 85 92.5 100 125 175 250 300 400"
select select "100"
click select "Select 50 55 60 65 70 85 92.5 100 125 175 250 300 400"
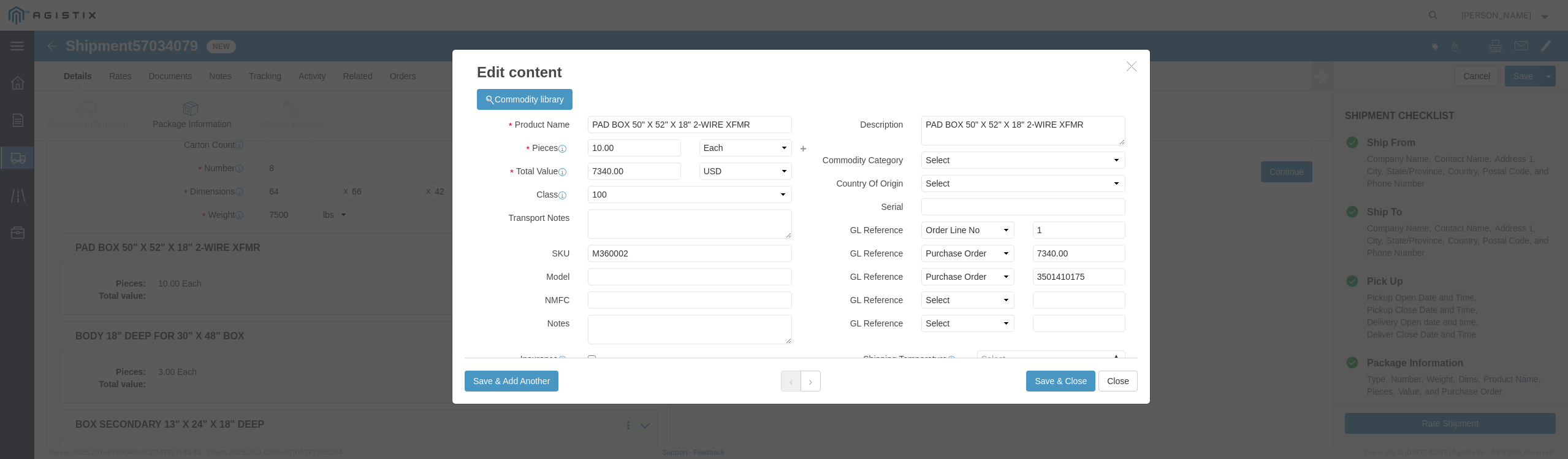
click label "GL Reference"
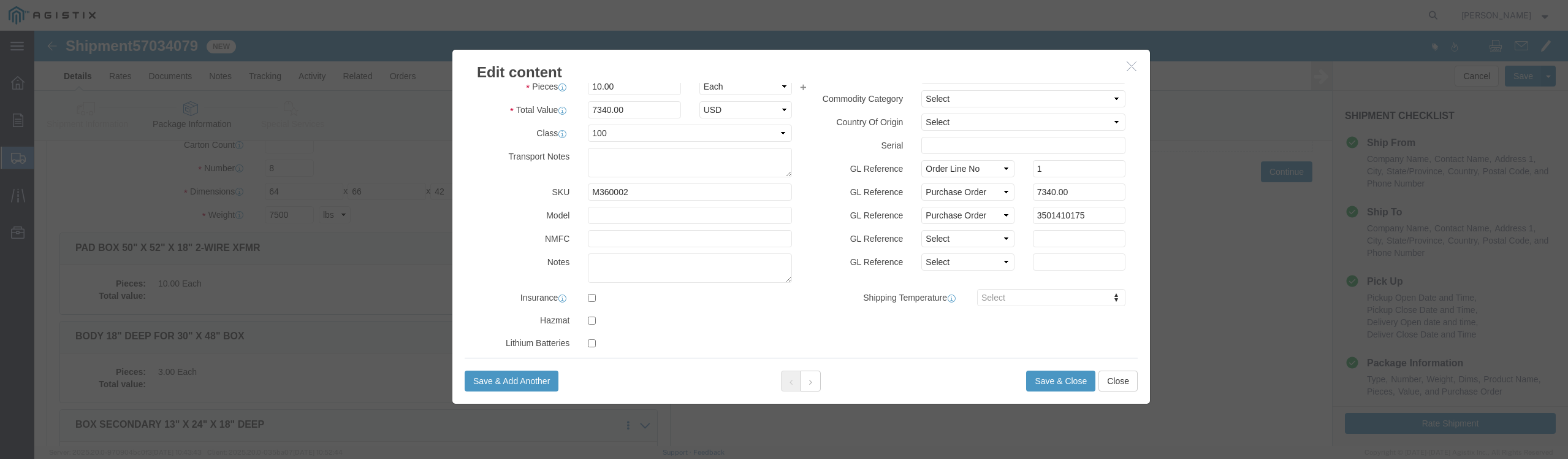
scroll to position [75, 0]
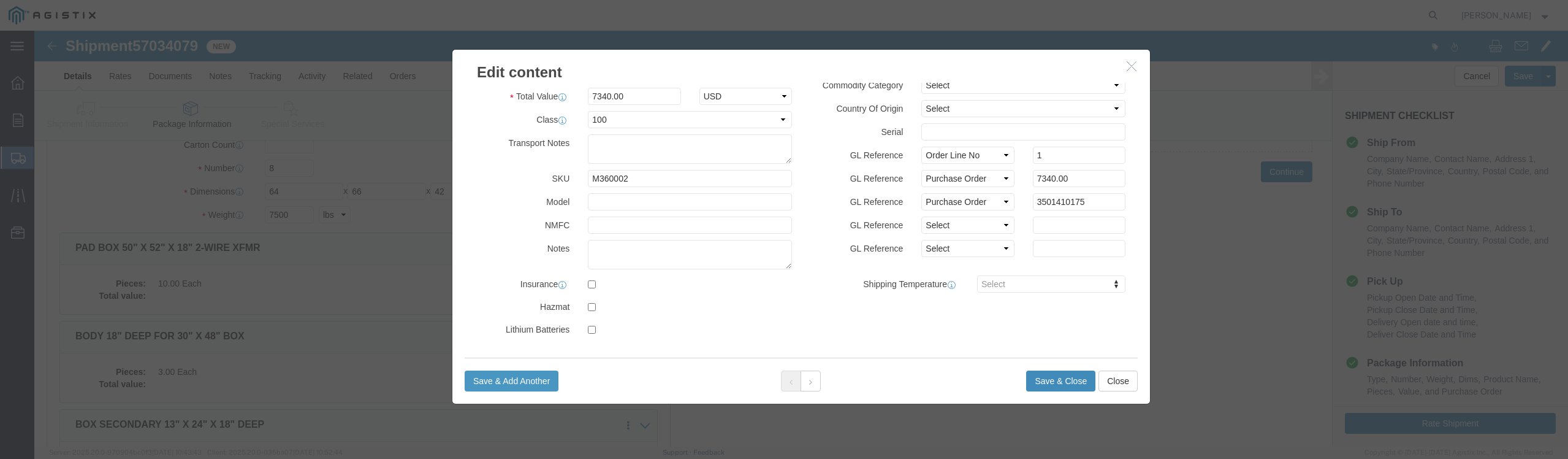
click button "Save & Close"
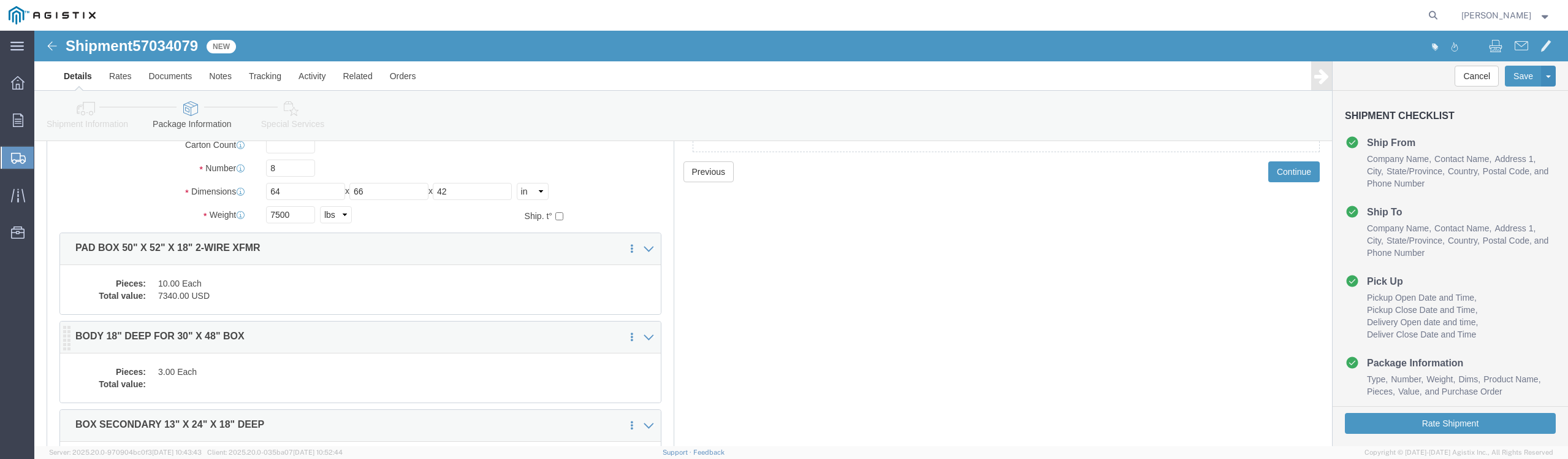
click div "Pieces: 3.00 Each Total value:"
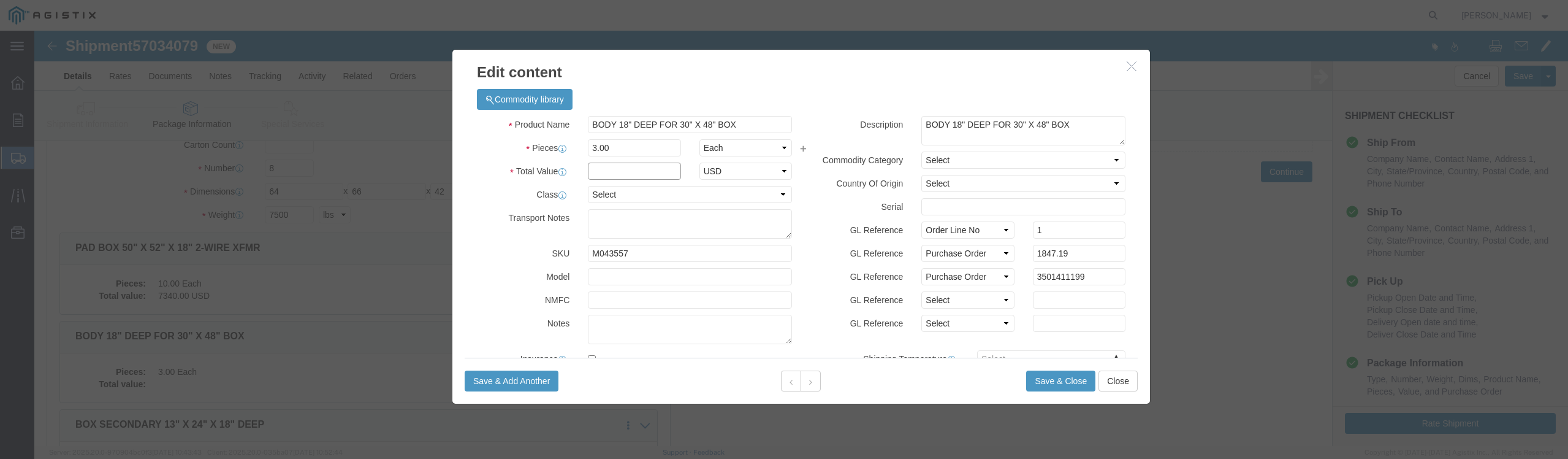
click input "text"
type input "1847.19"
click select "Select 50 55 60 65 70 85 92.5 100 125 175 250 300 400"
select select "100"
click select "Select 50 55 60 65 70 85 92.5 100 125 175 250 300 400"
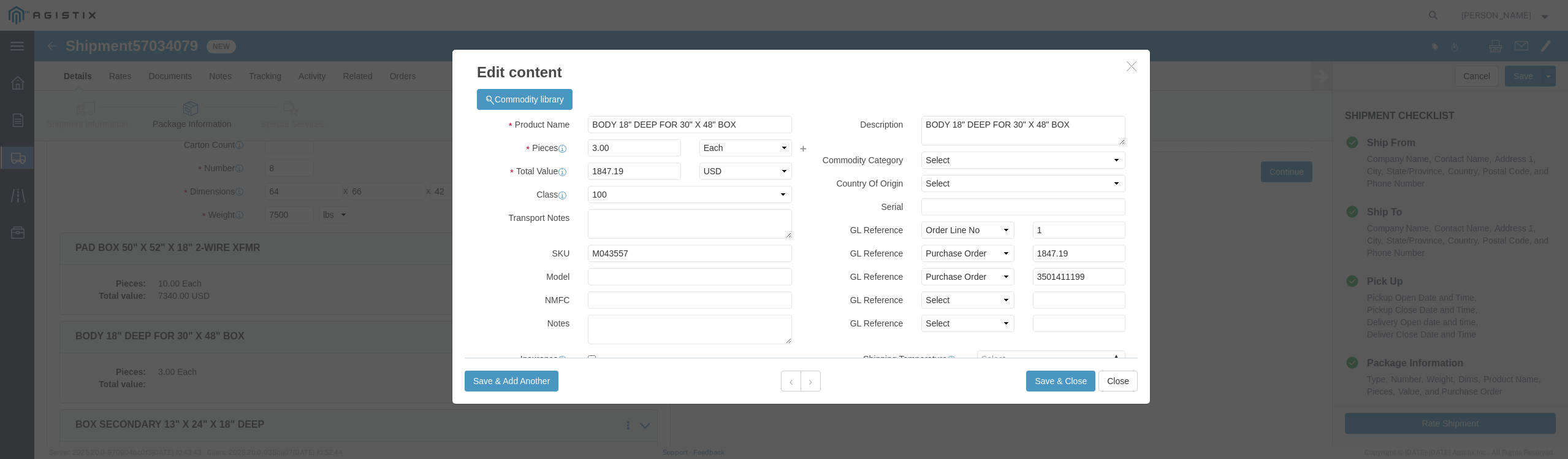
drag, startPoint x: 794, startPoint y: 286, endPoint x: 790, endPoint y: 280, distance: 7.2
click label "GL Reference"
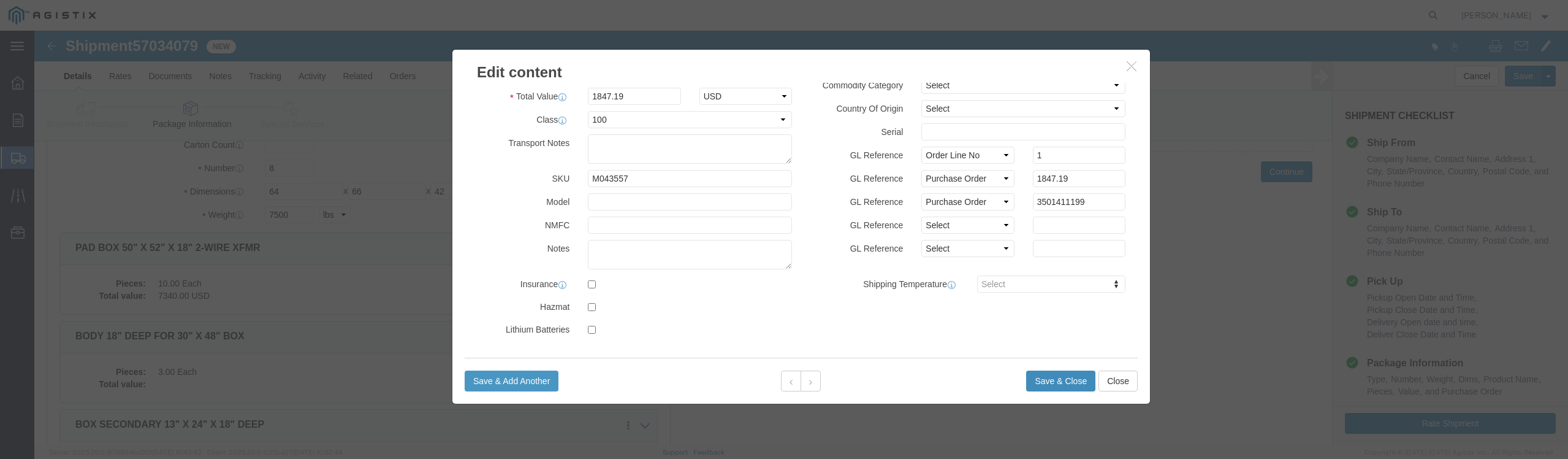
click button "Save & Close"
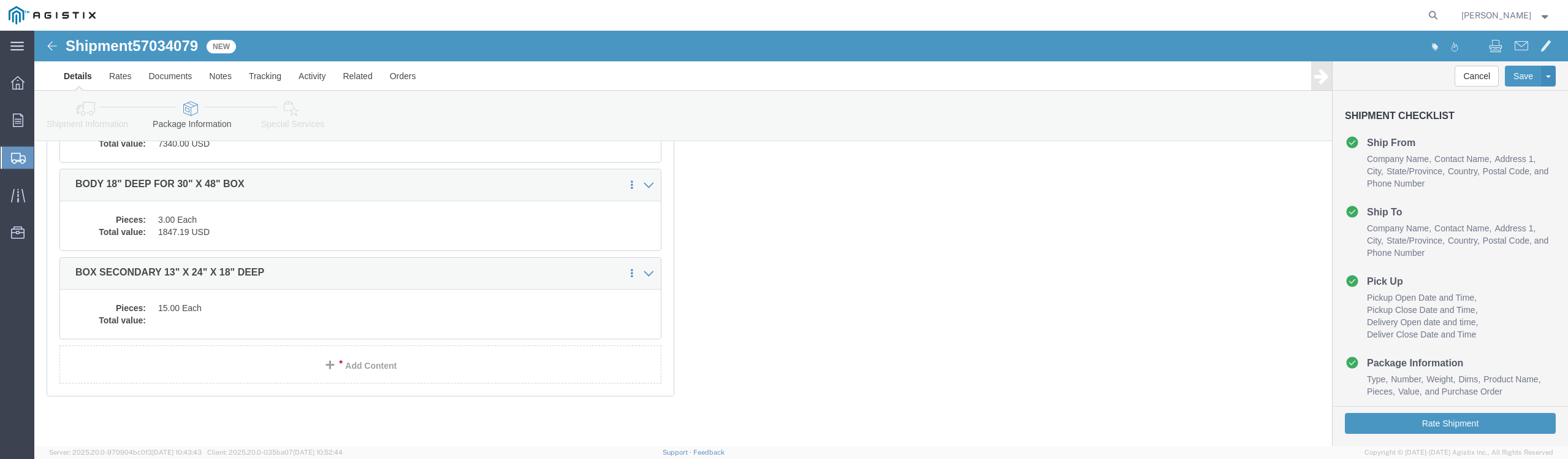
scroll to position [275, 0]
click dd "15.00 Each"
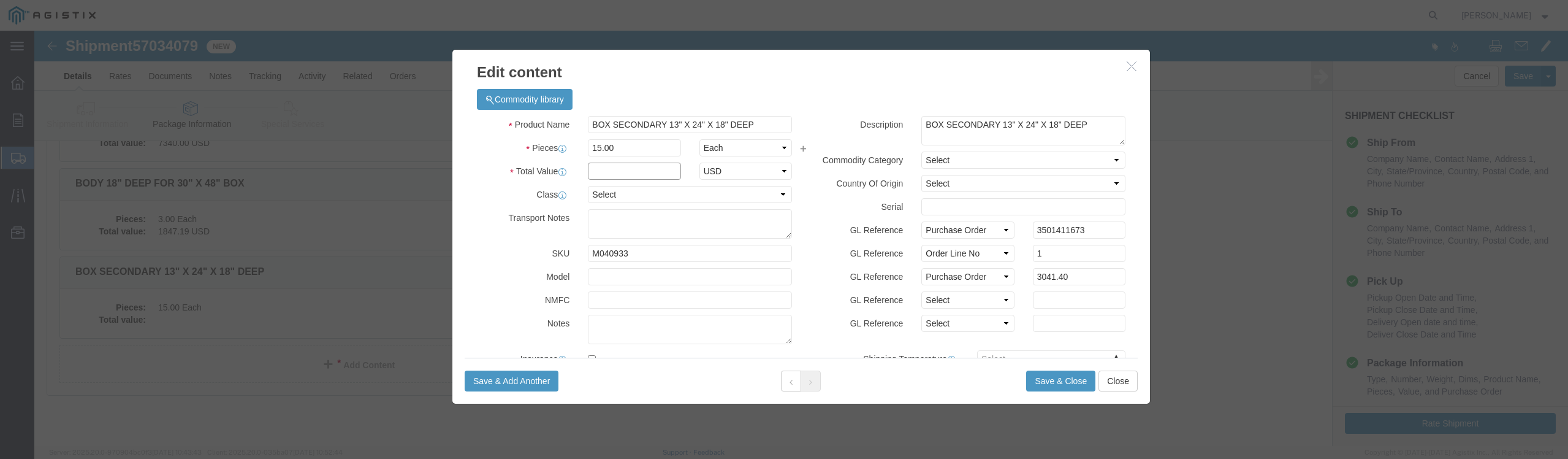
click input "text"
type input "3041.40"
click select "Select 50 55 60 65 70 85 92.5 100 125 175 250 300 400"
select select "100"
click select "Select 50 55 60 65 70 85 92.5 100 125 175 250 300 400"
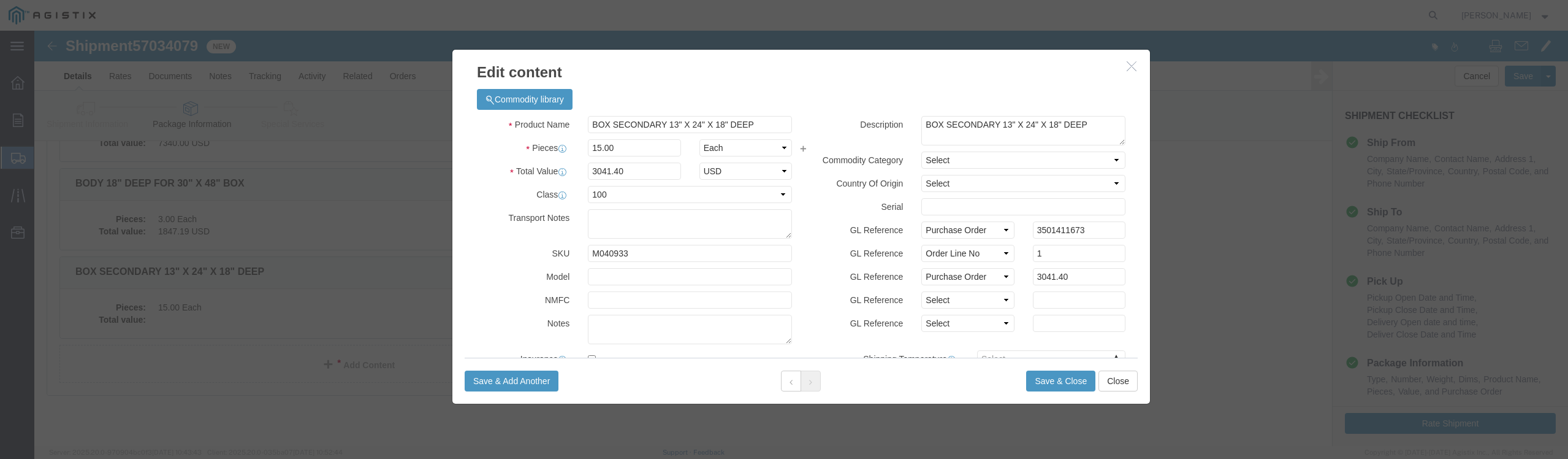
click label "GL Reference"
click button "Save & Close"
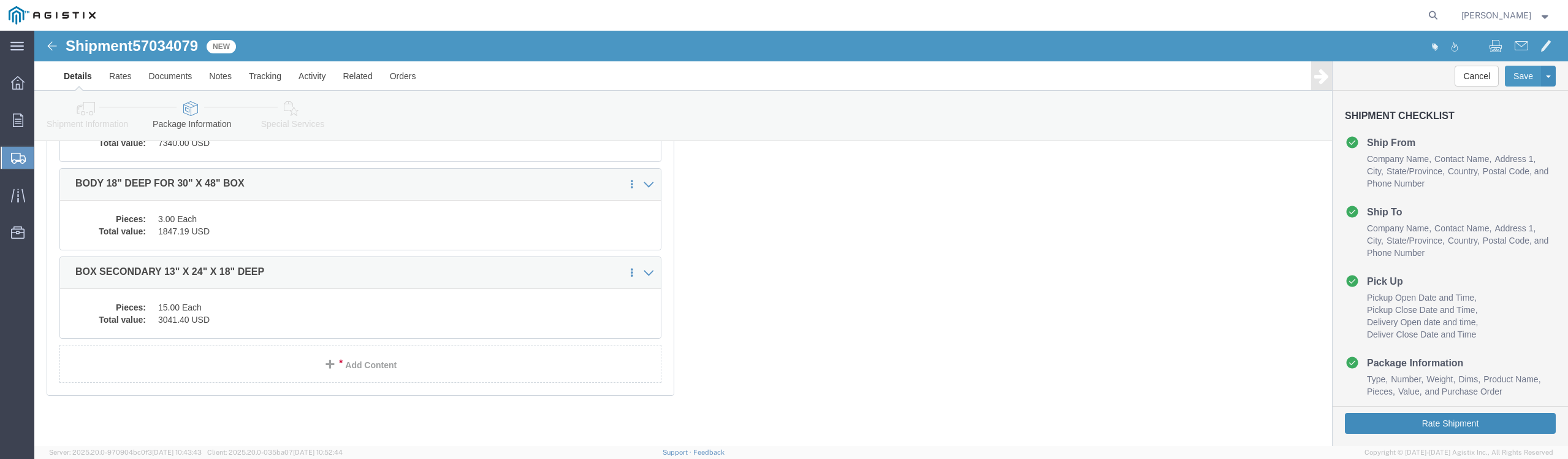
click button "Rate Shipment"
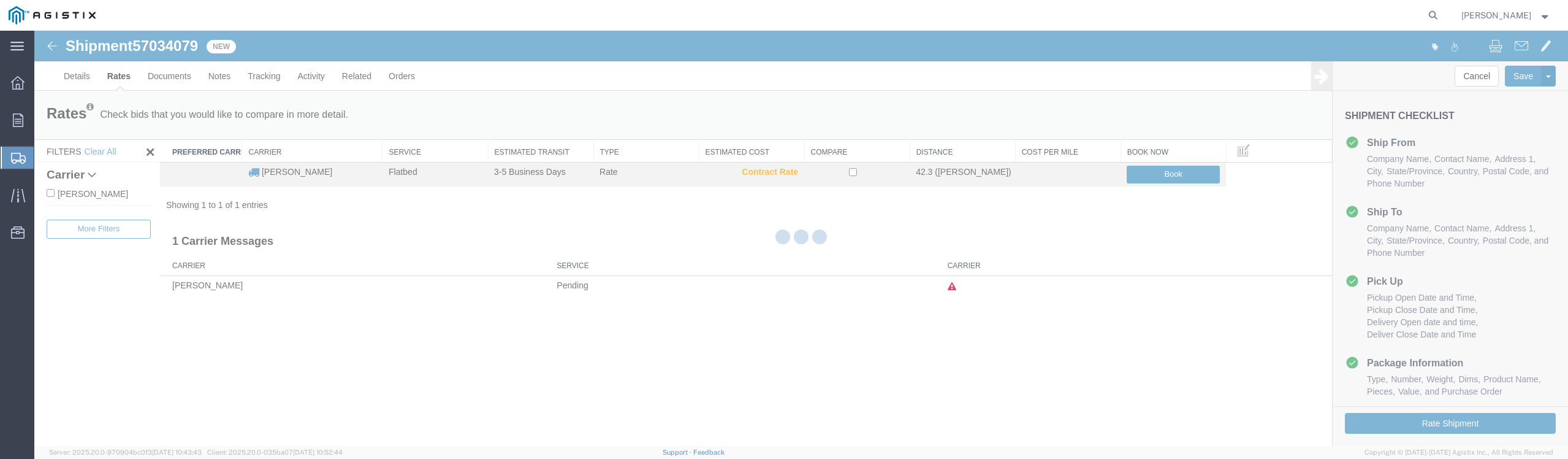
scroll to position [0, 0]
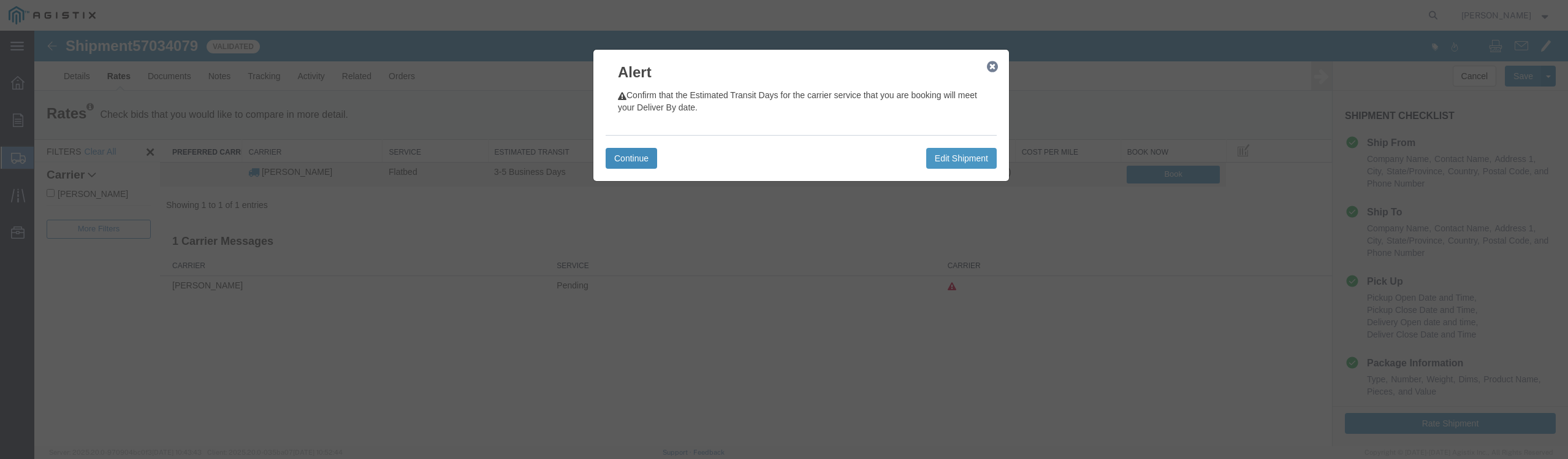
click at [632, 161] on button "Continue" at bounding box center [631, 158] width 52 height 21
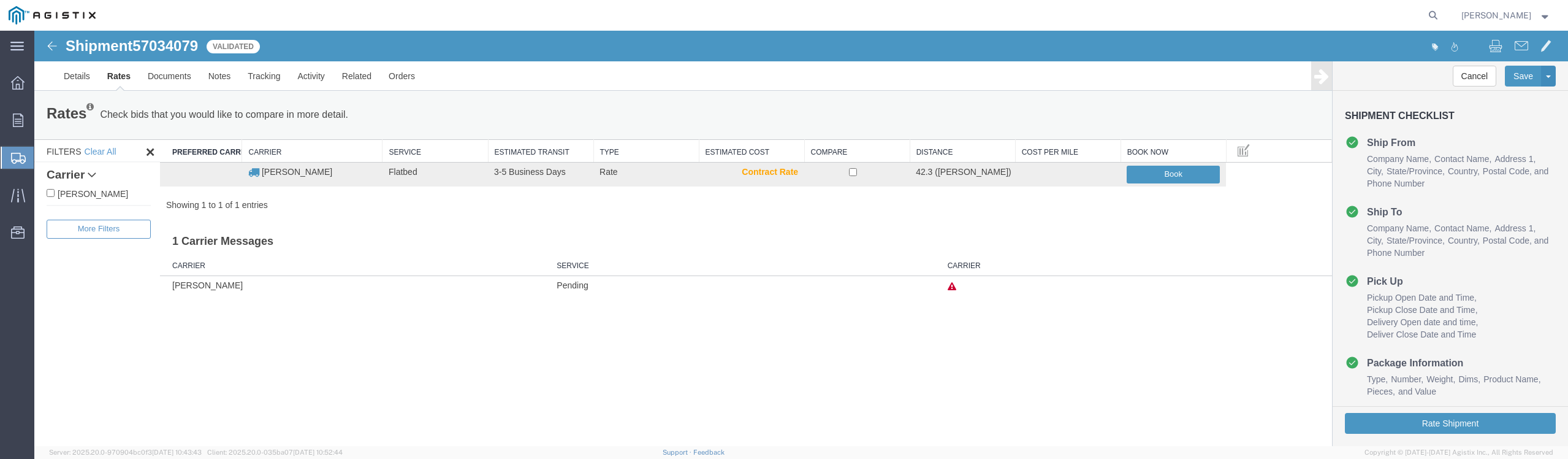
click at [102, 188] on label "[PERSON_NAME]" at bounding box center [98, 193] width 104 height 13
click at [54, 189] on input "[PERSON_NAME]" at bounding box center [51, 193] width 8 height 8
checkbox input "true"
click at [853, 172] on input "checkbox" at bounding box center [852, 171] width 8 height 8
checkbox input "true"
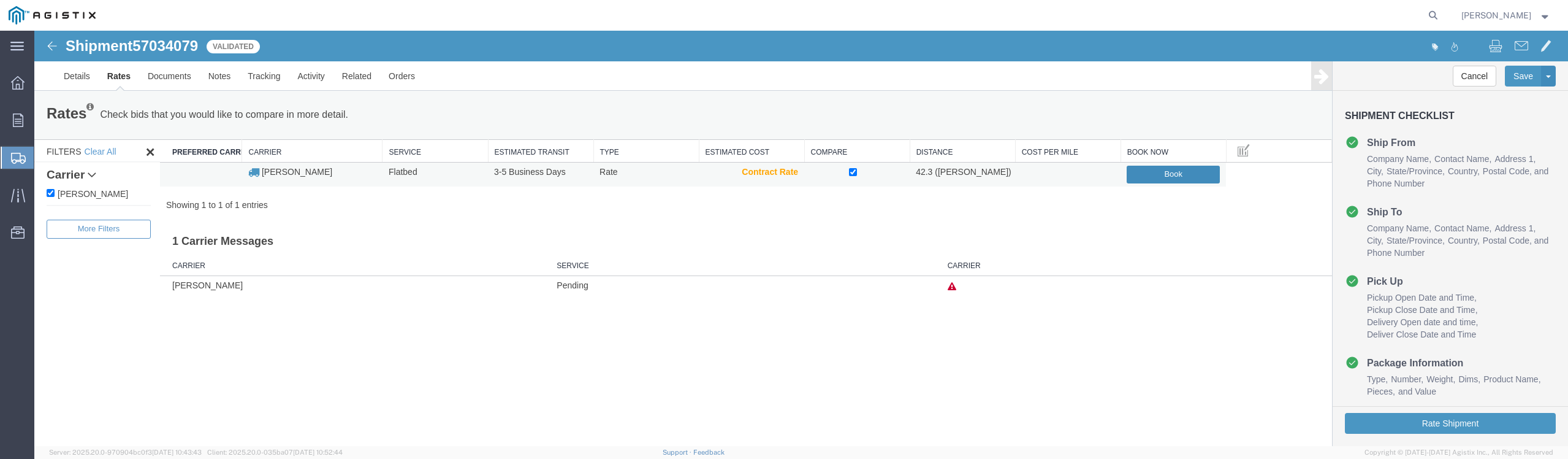
click at [1159, 178] on button "Book" at bounding box center [1173, 174] width 93 height 18
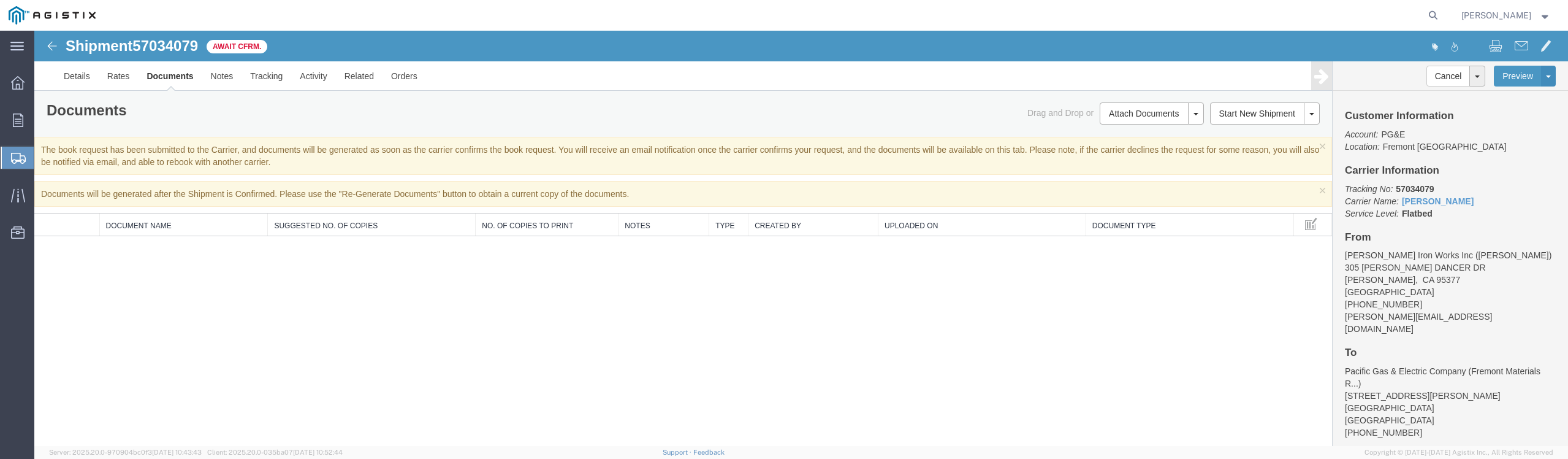
scroll to position [115, 0]
